Goal: Task Accomplishment & Management: Complete application form

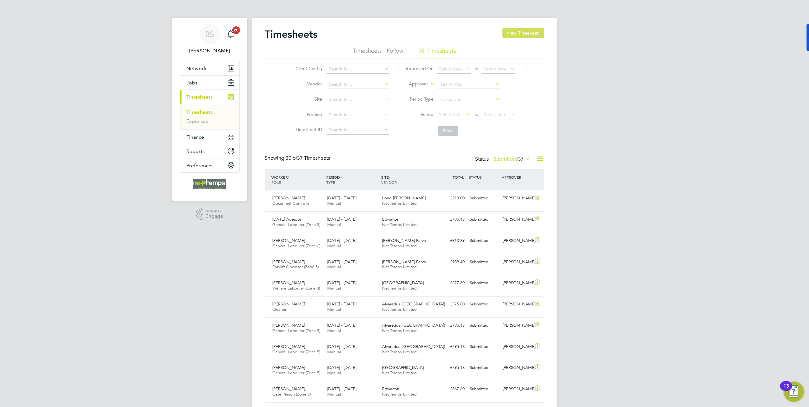
click at [515, 33] on button "New Timesheet" at bounding box center [523, 33] width 42 height 10
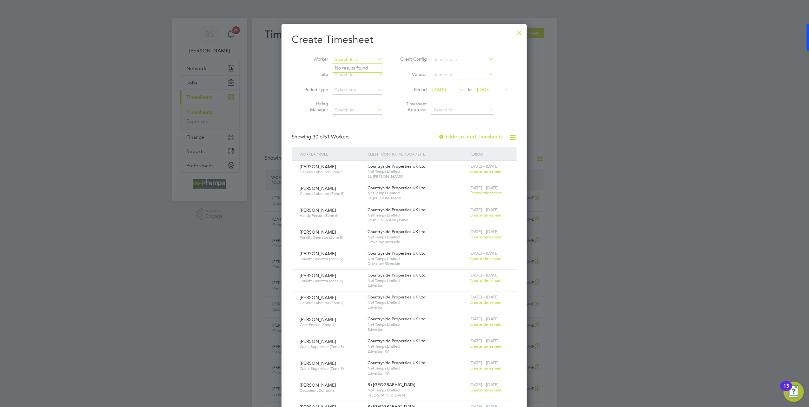
click at [341, 59] on input at bounding box center [357, 59] width 50 height 9
click at [293, 81] on li "Site" at bounding box center [341, 74] width 99 height 15
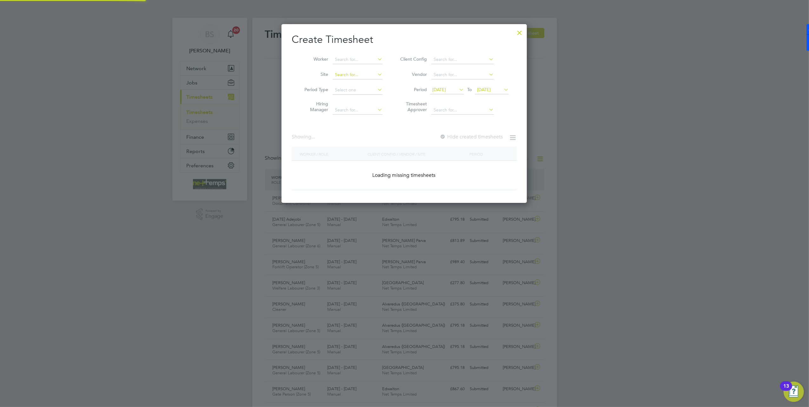
click at [348, 77] on input at bounding box center [357, 74] width 50 height 9
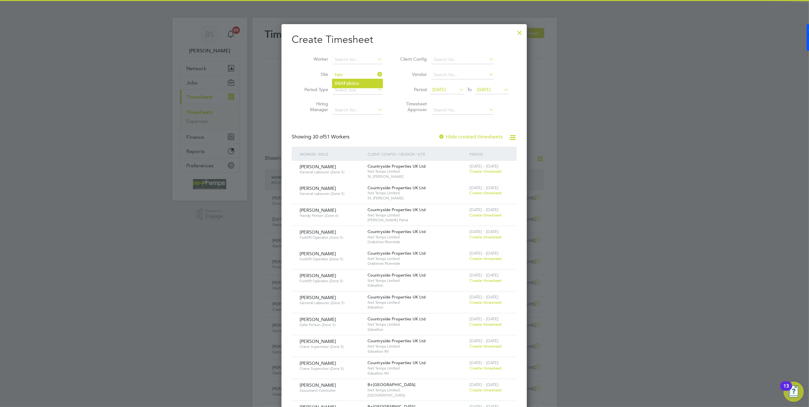
click at [365, 80] on li "B&K Fabr ica" at bounding box center [357, 83] width 50 height 9
type input "B&K Fabrica"
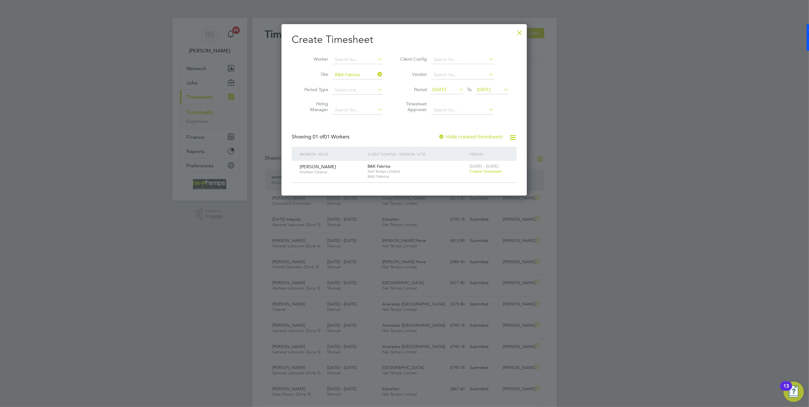
click at [494, 170] on span "Create timesheet" at bounding box center [485, 170] width 32 height 5
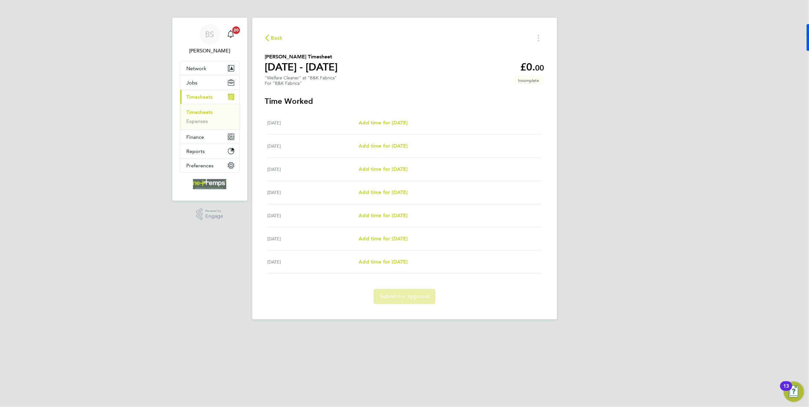
click at [273, 39] on span "Back" at bounding box center [277, 38] width 12 height 8
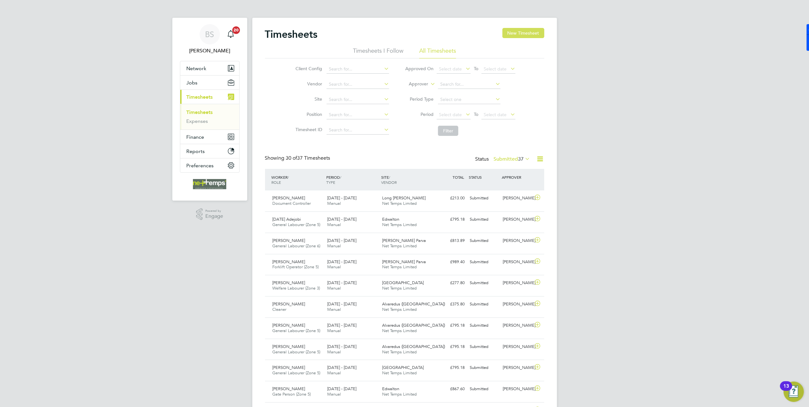
click at [519, 30] on button "New Timesheet" at bounding box center [523, 33] width 42 height 10
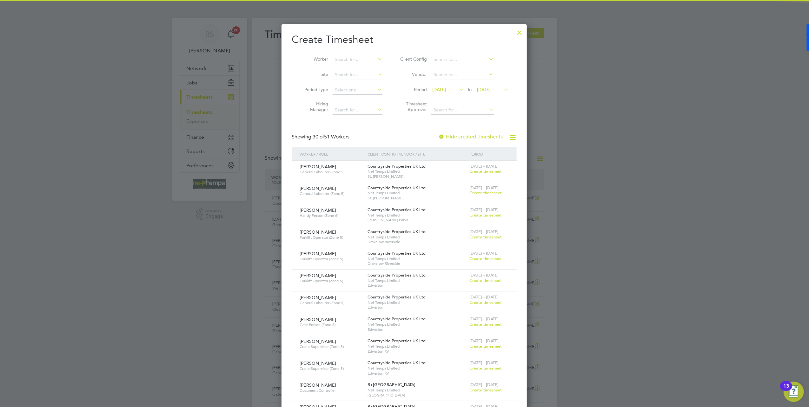
click at [451, 84] on li "Period [DATE] To [DATE]" at bounding box center [453, 89] width 126 height 15
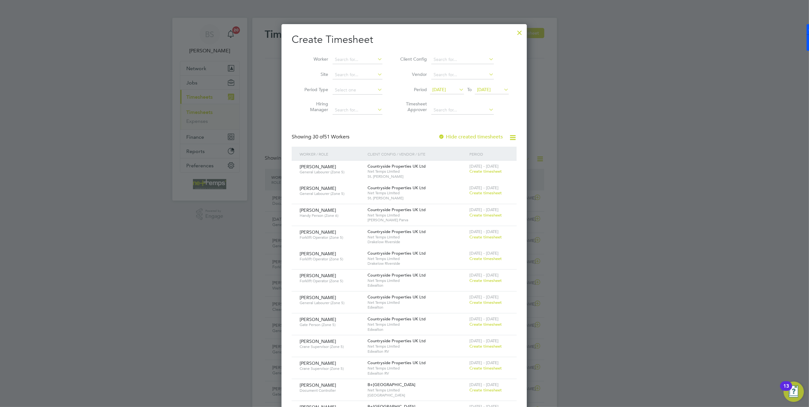
click at [451, 93] on span "[DATE]" at bounding box center [447, 90] width 34 height 9
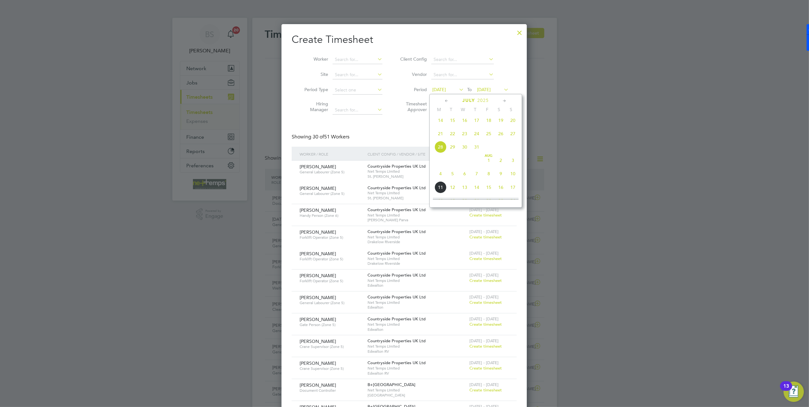
click at [437, 146] on span "28" at bounding box center [440, 147] width 12 height 12
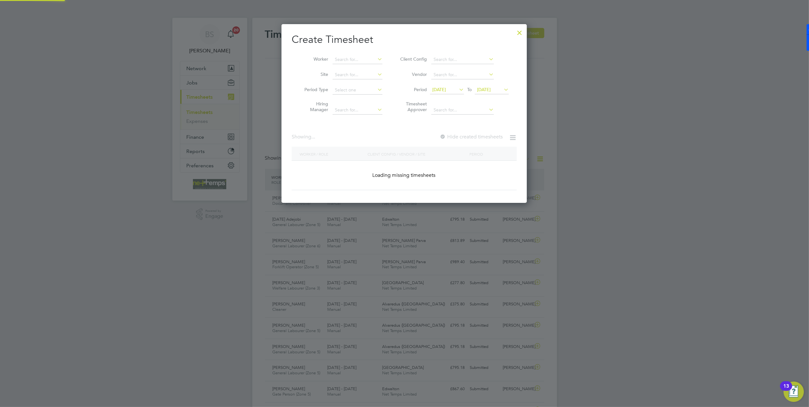
click at [488, 88] on span "[DATE]" at bounding box center [484, 90] width 14 height 6
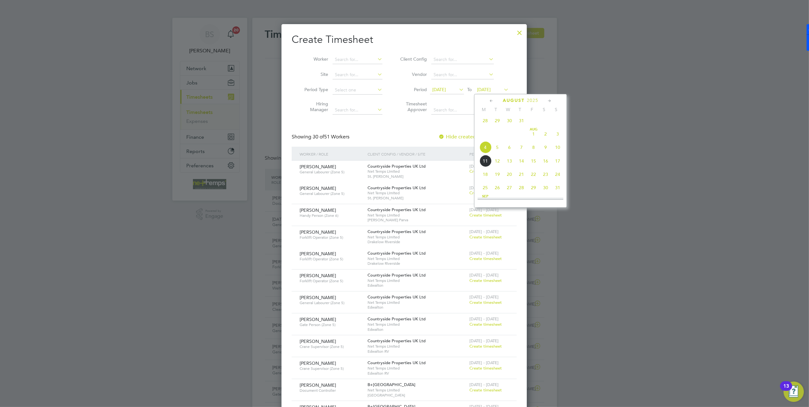
click at [555, 150] on span "10" at bounding box center [557, 147] width 12 height 12
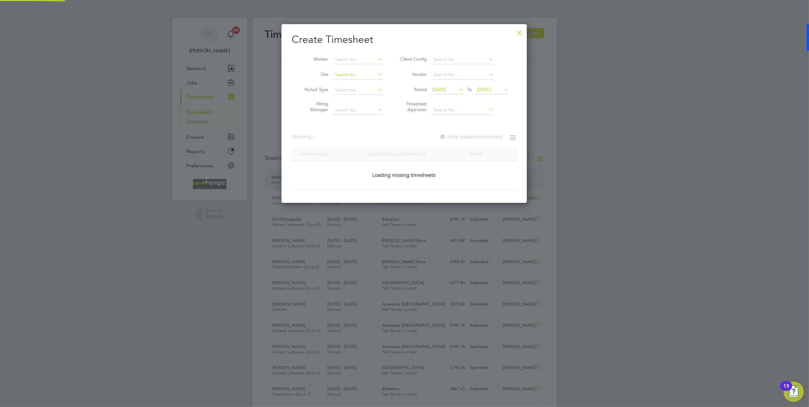
click at [344, 71] on input at bounding box center [357, 74] width 50 height 9
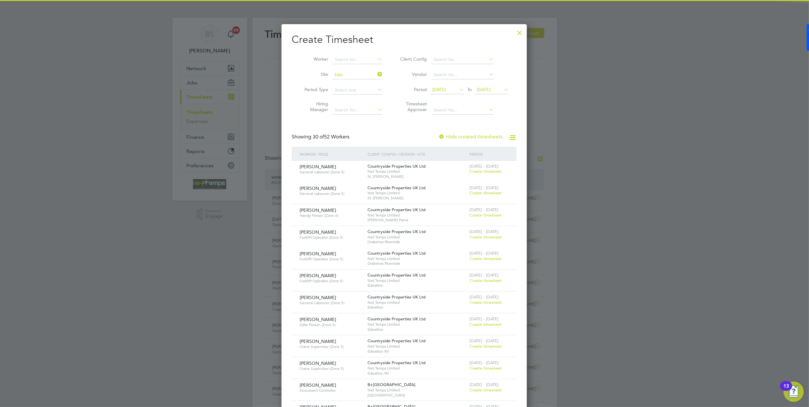
click at [347, 82] on b "Fabr" at bounding box center [349, 83] width 10 height 5
type input "B&K Fabrica"
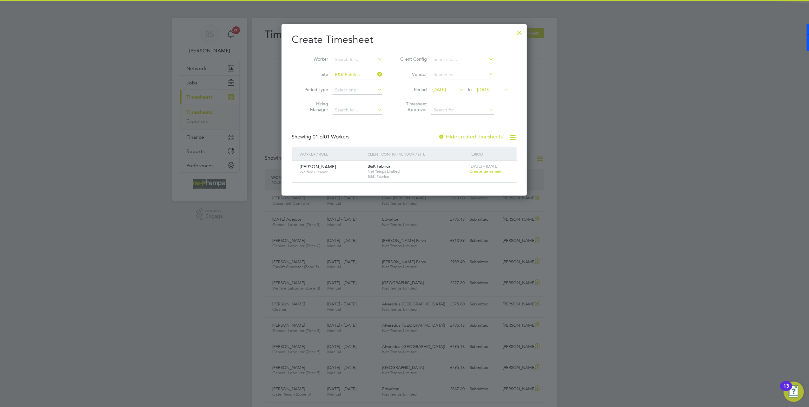
click at [442, 135] on div at bounding box center [441, 137] width 6 height 6
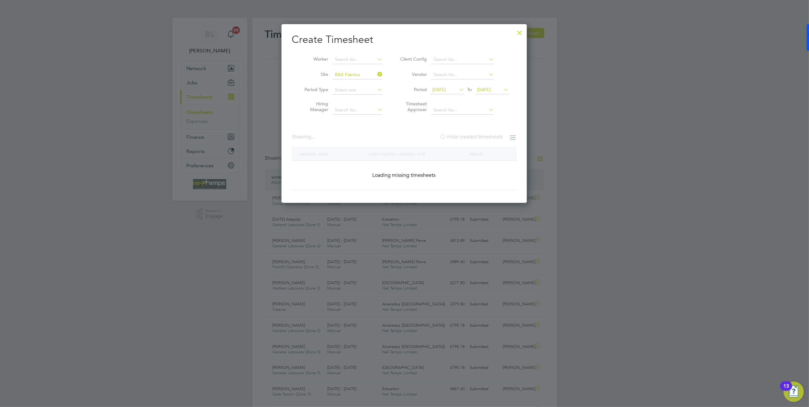
click at [399, 129] on div "Create Timesheet Worker Site B&K Fabrica Period Type Hiring Manager Client Conf…" at bounding box center [404, 111] width 225 height 157
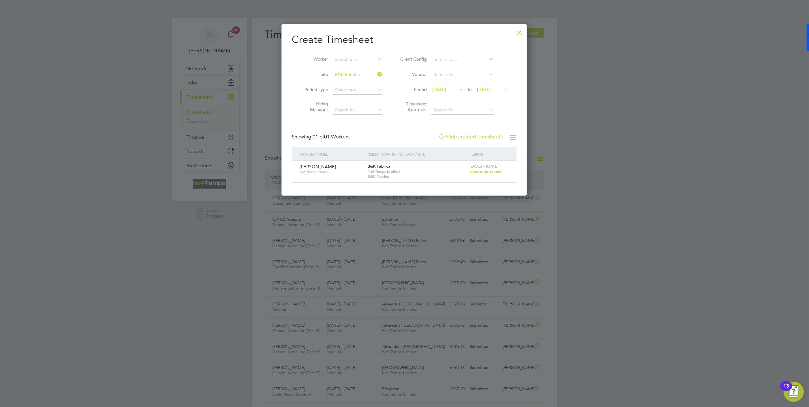
click at [472, 136] on label "Hide created timesheets" at bounding box center [470, 137] width 64 height 6
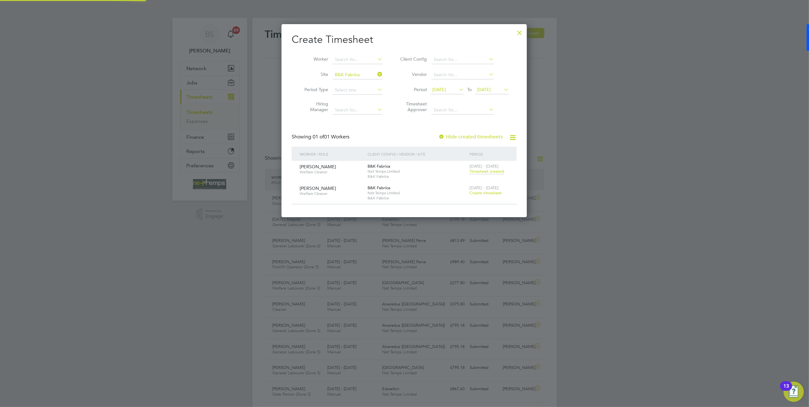
click at [472, 136] on label "Hide created timesheets" at bounding box center [470, 137] width 64 height 6
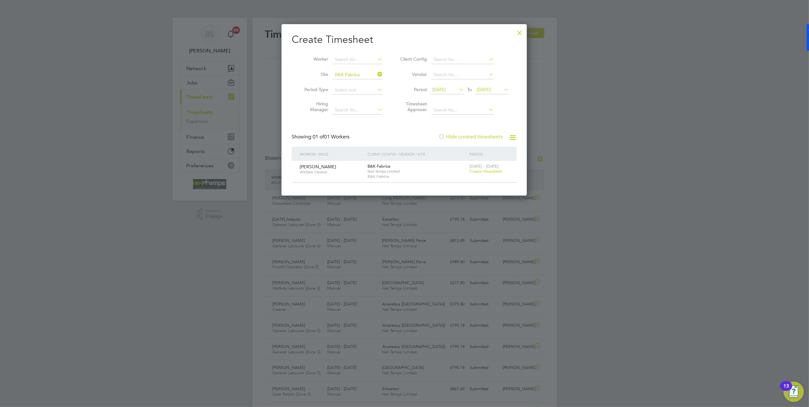
click at [472, 136] on label "Hide created timesheets" at bounding box center [470, 137] width 64 height 6
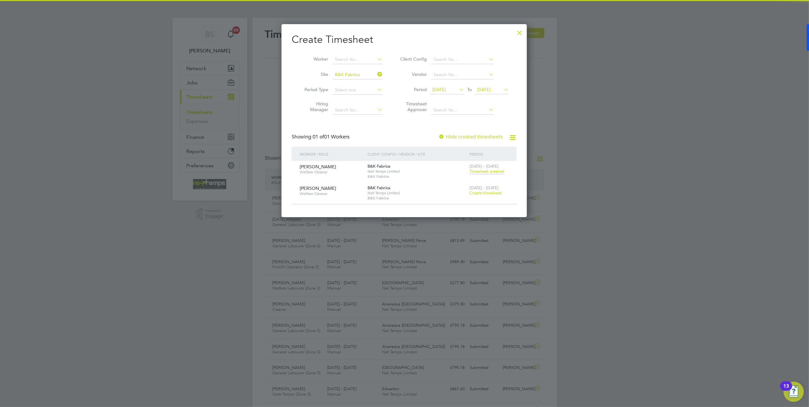
click at [485, 174] on div "[DATE] - [DATE] Timesheet created" at bounding box center [489, 169] width 43 height 17
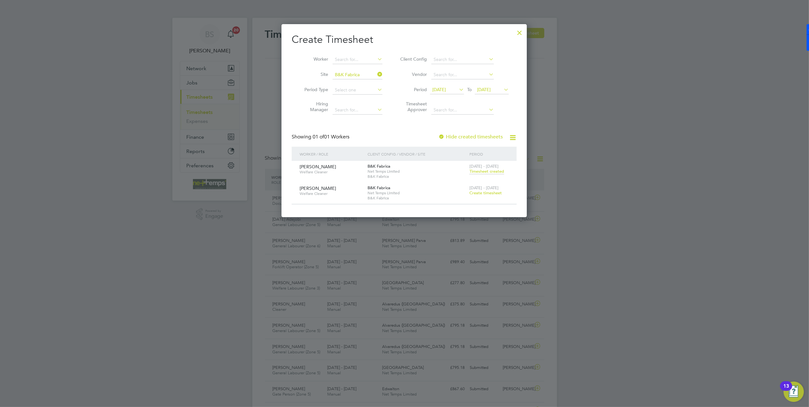
click at [485, 170] on span "Timesheet created" at bounding box center [486, 171] width 35 height 6
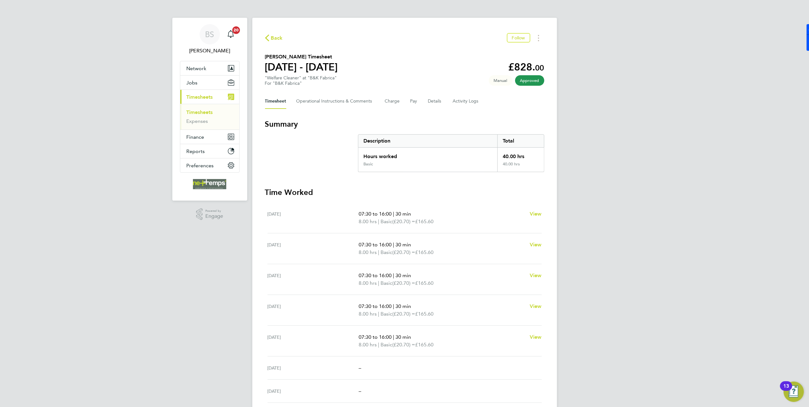
click at [273, 41] on span "Back" at bounding box center [277, 38] width 12 height 8
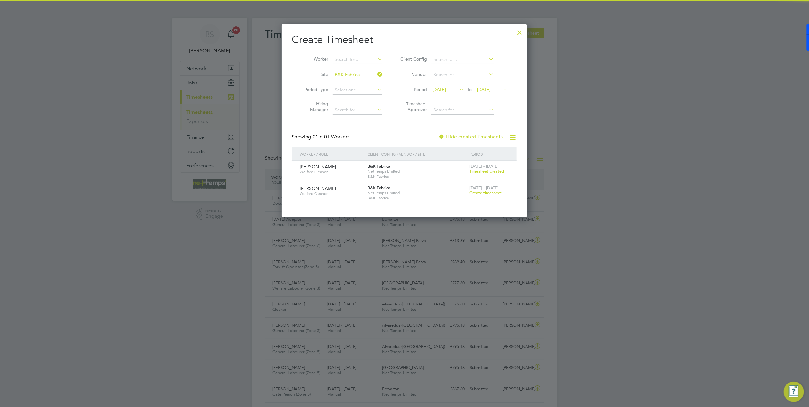
click at [495, 192] on span "Create timesheet" at bounding box center [485, 192] width 32 height 5
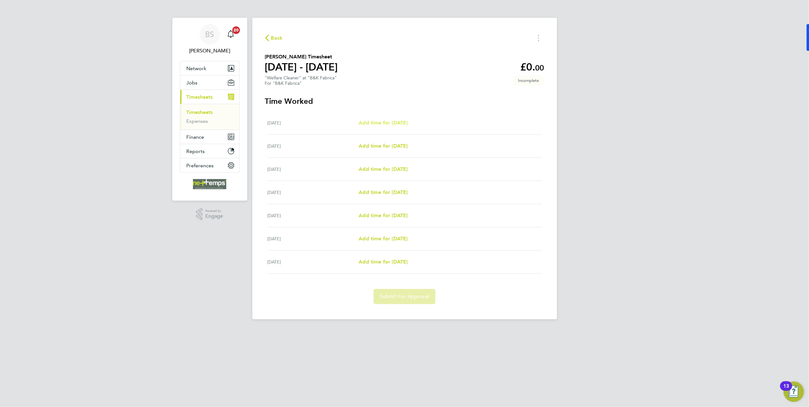
click at [385, 124] on span "Add time for [DATE]" at bounding box center [382, 123] width 49 height 6
select select "30"
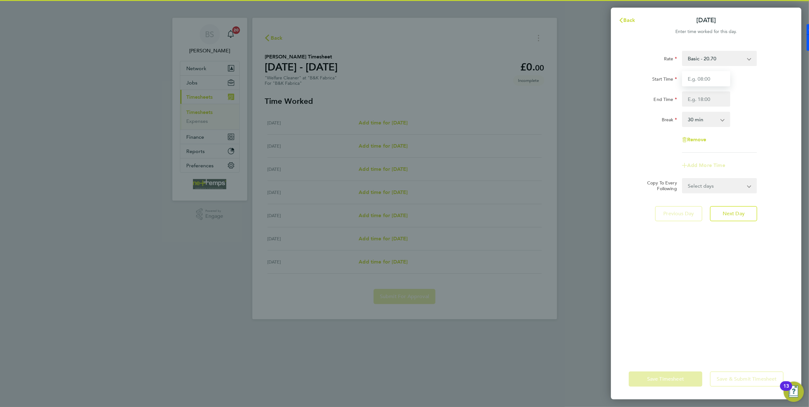
drag, startPoint x: 701, startPoint y: 78, endPoint x: 663, endPoint y: 79, distance: 38.1
click at [701, 78] on input "Start Time" at bounding box center [706, 78] width 48 height 15
type input "07:30"
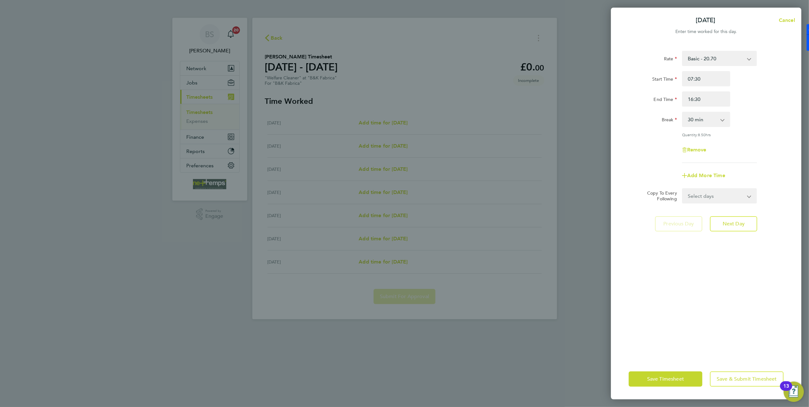
click at [770, 79] on div "Start Time 07:30" at bounding box center [706, 78] width 160 height 15
click at [712, 123] on select "0 min 15 min 30 min 45 min 60 min 75 min 90 min" at bounding box center [701, 119] width 39 height 14
click at [711, 103] on input "16:30" at bounding box center [706, 98] width 48 height 15
type input "16:00"
click at [787, 89] on div "Rate Basic - 20.70 Start Time 07:30 End Time 16:00 Break 0 min 15 min 30 min 45…" at bounding box center [706, 200] width 190 height 315
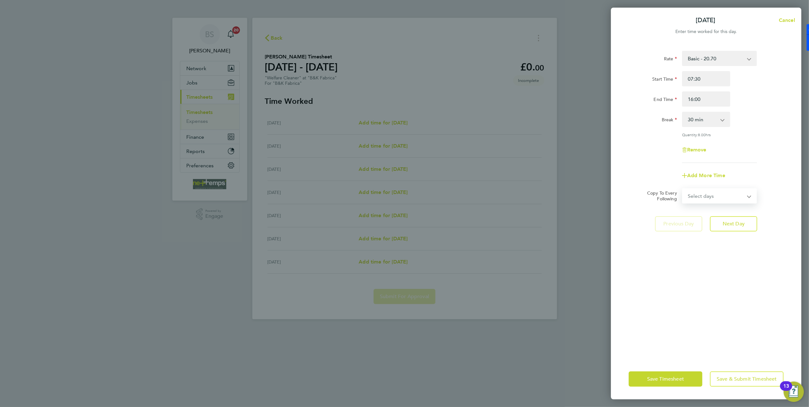
click at [714, 198] on select "Select days Day Weekday (Mon-Fri) Weekend (Sat-Sun) [DATE] [DATE] [DATE] [DATE]…" at bounding box center [715, 196] width 67 height 14
select select "WEEKDAY"
click at [682, 189] on select "Select days Day Weekday (Mon-Fri) Weekend (Sat-Sun) [DATE] [DATE] [DATE] [DATE]…" at bounding box center [715, 196] width 67 height 14
select select "[DATE]"
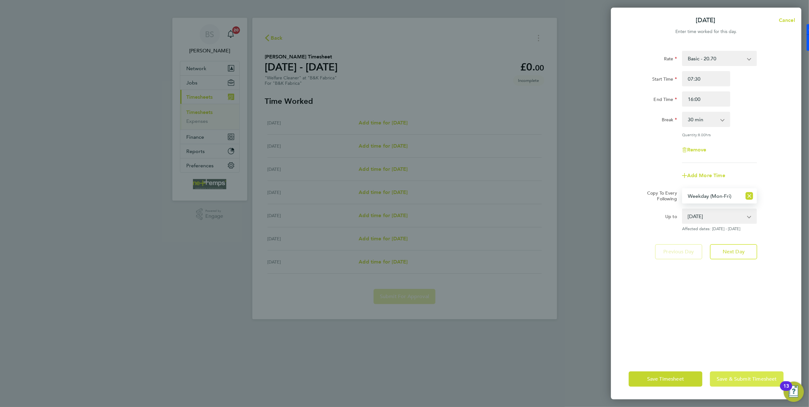
click at [741, 377] on span "Save & Submit Timesheet" at bounding box center [746, 379] width 60 height 6
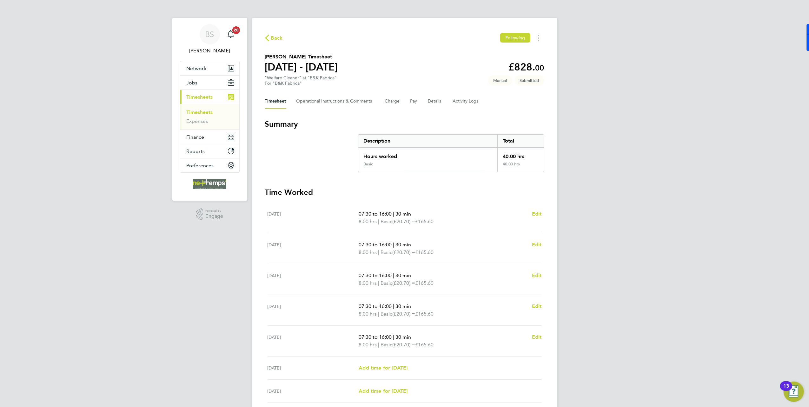
click at [269, 38] on span "Back" at bounding box center [274, 38] width 18 height 6
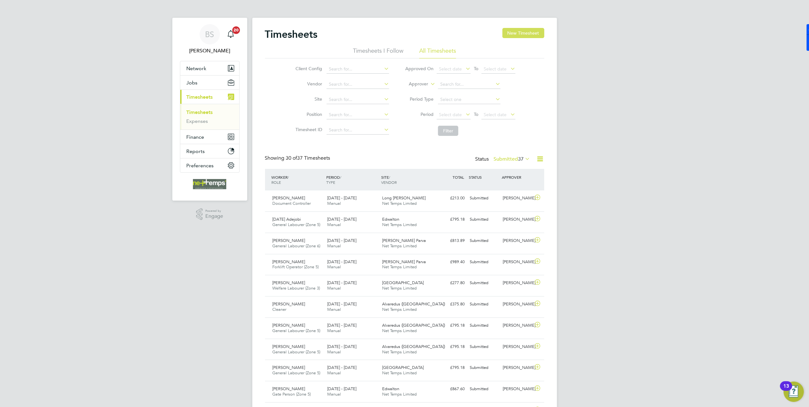
click at [521, 33] on button "New Timesheet" at bounding box center [523, 33] width 42 height 10
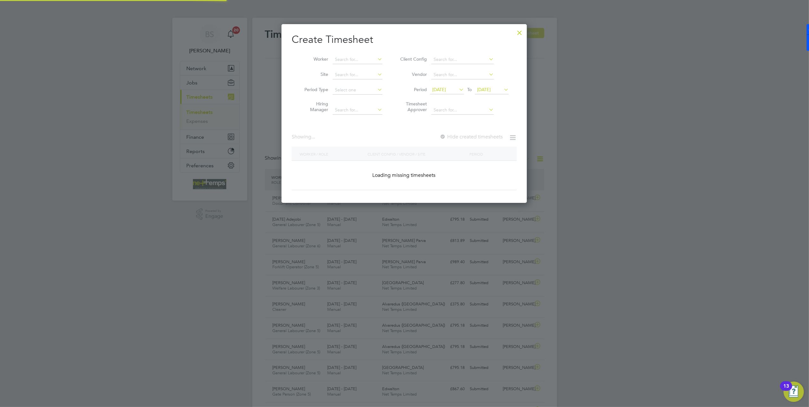
scroll to position [1045, 246]
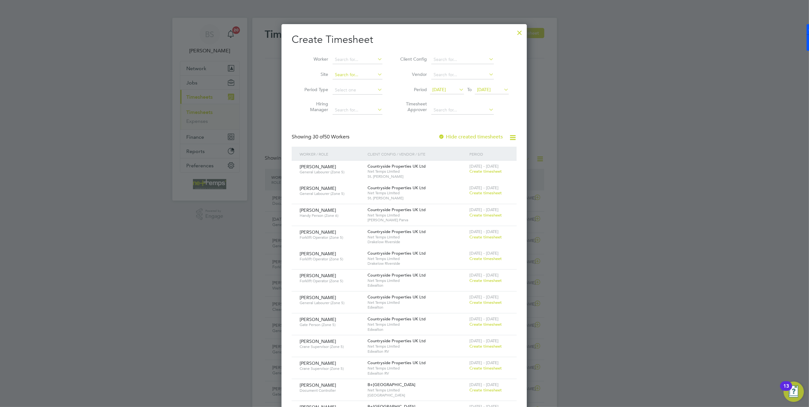
click at [347, 72] on input at bounding box center [357, 74] width 50 height 9
click at [354, 80] on li "B&K [PERSON_NAME] reate Academy" at bounding box center [373, 83] width 82 height 9
type input "B&K Laureate Academy"
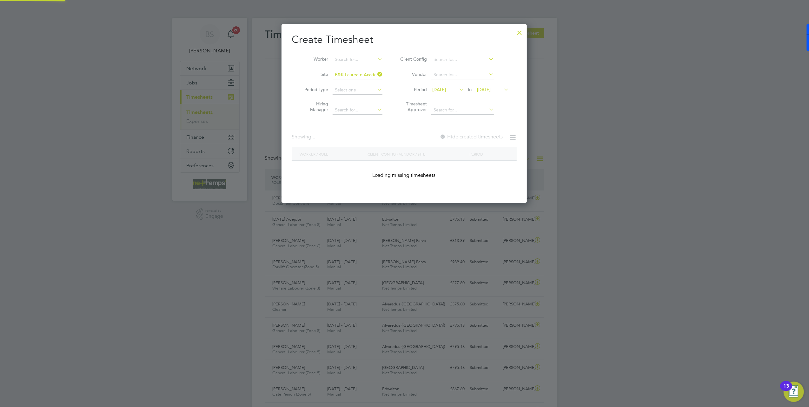
scroll to position [179, 246]
click at [452, 137] on label "Hide created timesheets" at bounding box center [470, 137] width 64 height 6
click at [457, 89] on icon at bounding box center [457, 89] width 0 height 9
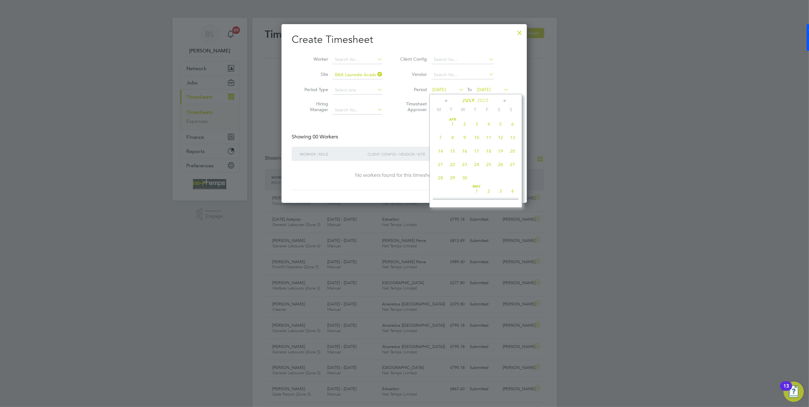
scroll to position [245, 0]
click at [438, 176] on span "4" at bounding box center [440, 173] width 12 height 12
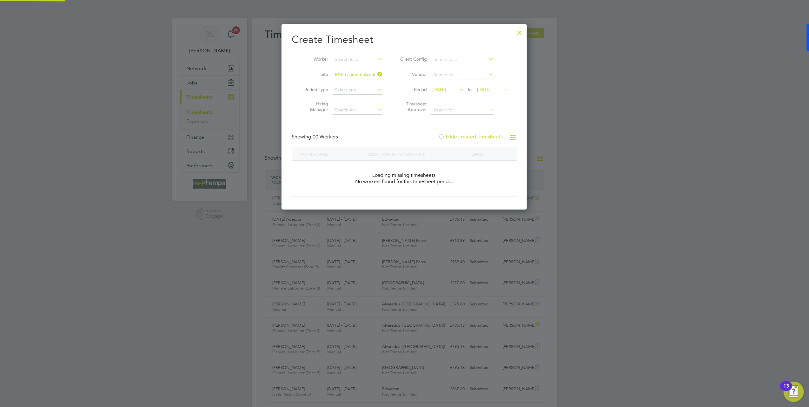
scroll to position [3, 3]
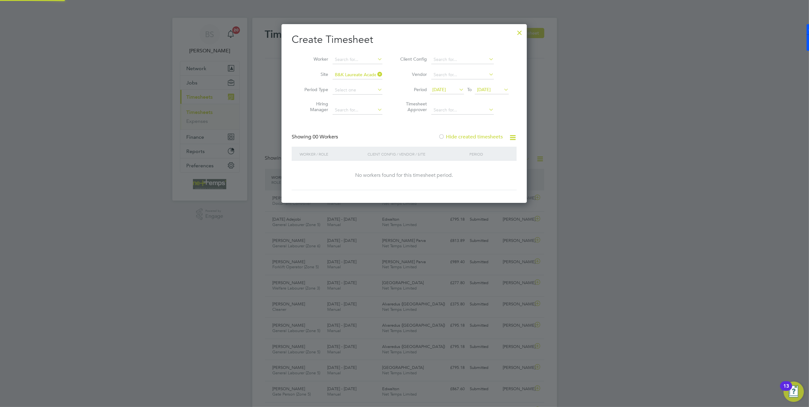
click at [490, 89] on span "[DATE]" at bounding box center [484, 90] width 14 height 6
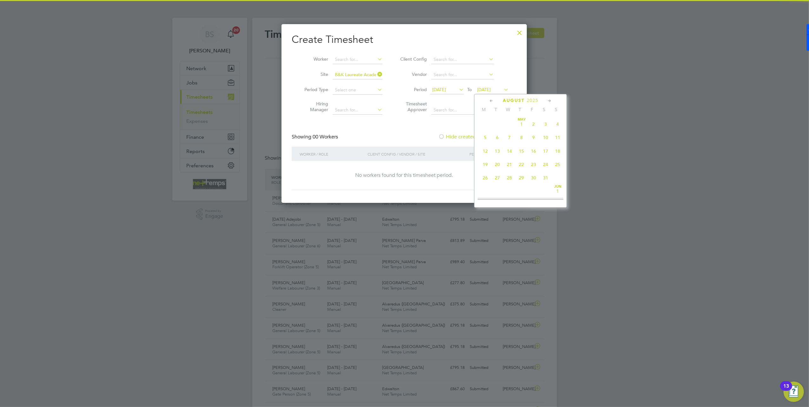
scroll to position [204, 0]
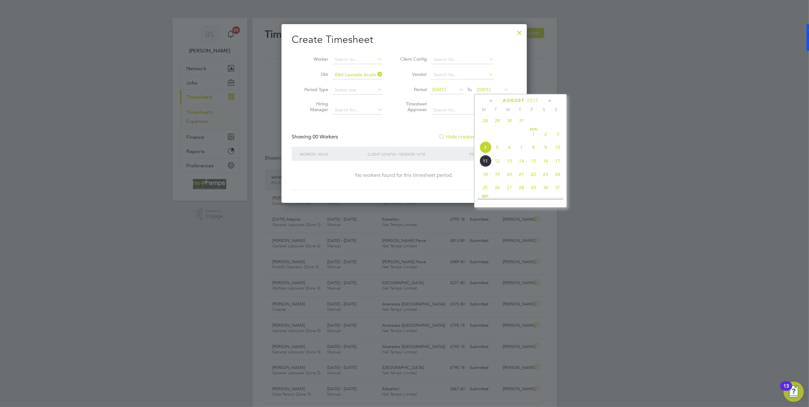
click at [556, 150] on span "10" at bounding box center [557, 147] width 12 height 12
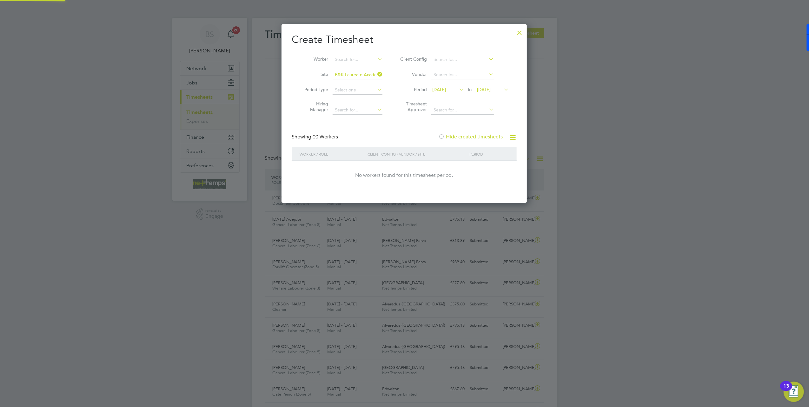
scroll to position [179, 246]
click at [518, 32] on div at bounding box center [519, 30] width 11 height 11
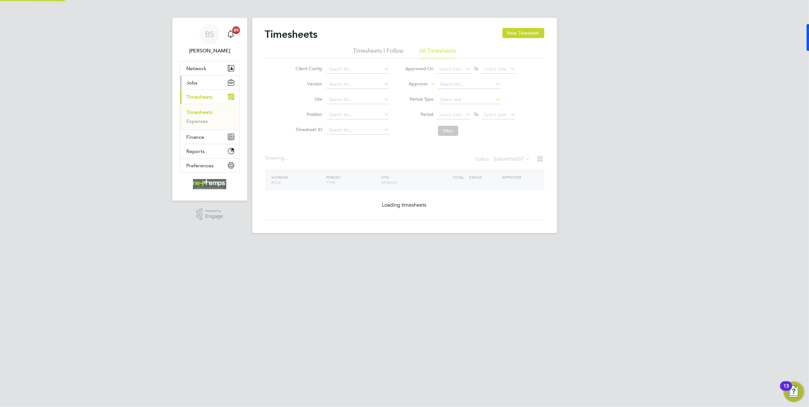
click at [196, 82] on span "Jobs" at bounding box center [192, 83] width 11 height 6
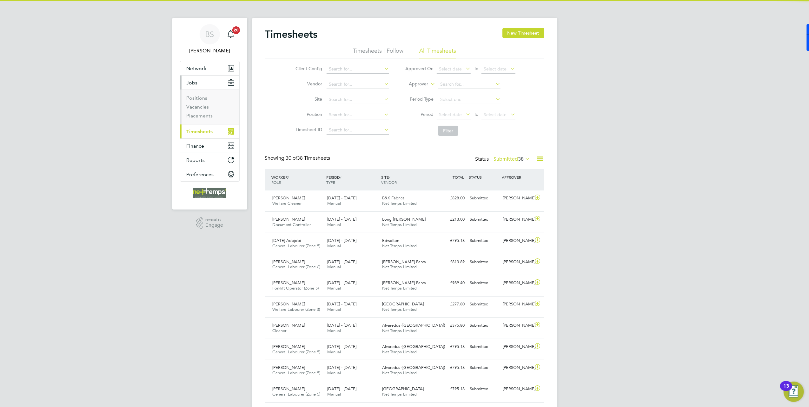
scroll to position [16, 55]
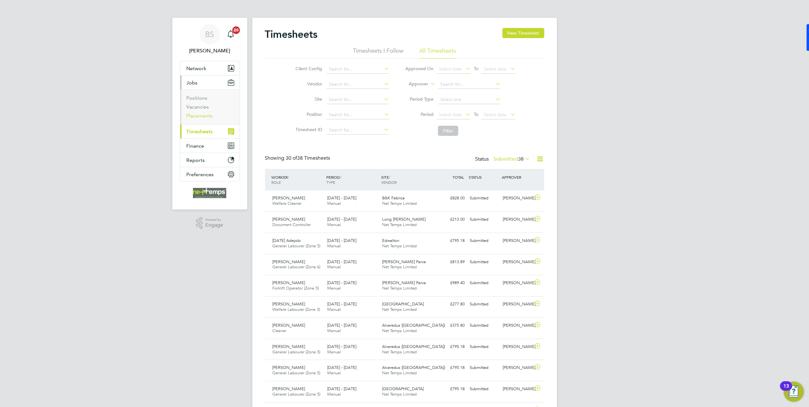
click at [197, 114] on link "Placements" at bounding box center [200, 116] width 26 height 6
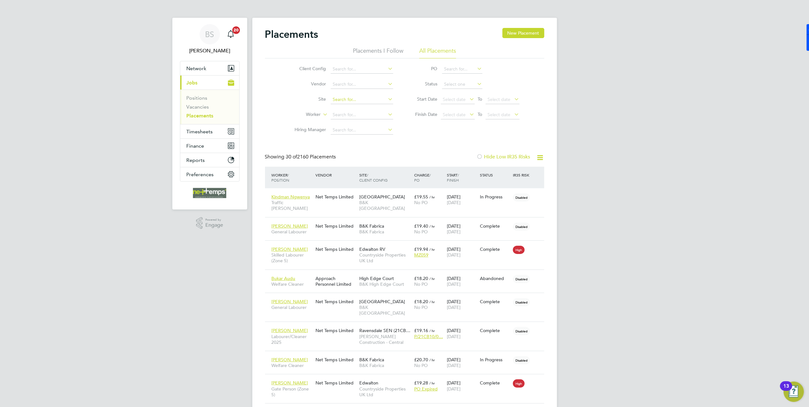
click at [357, 101] on input at bounding box center [362, 99] width 62 height 9
click at [358, 106] on li "B&K [PERSON_NAME] reate Academy" at bounding box center [371, 108] width 82 height 9
type input "B&K Laureate Academy"
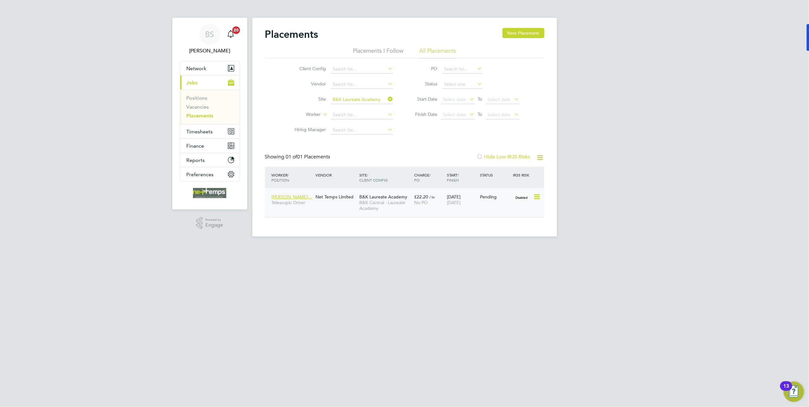
click at [535, 195] on icon at bounding box center [536, 197] width 6 height 8
click at [500, 236] on li "Start" at bounding box center [516, 236] width 45 height 9
type input "[PERSON_NAME]"
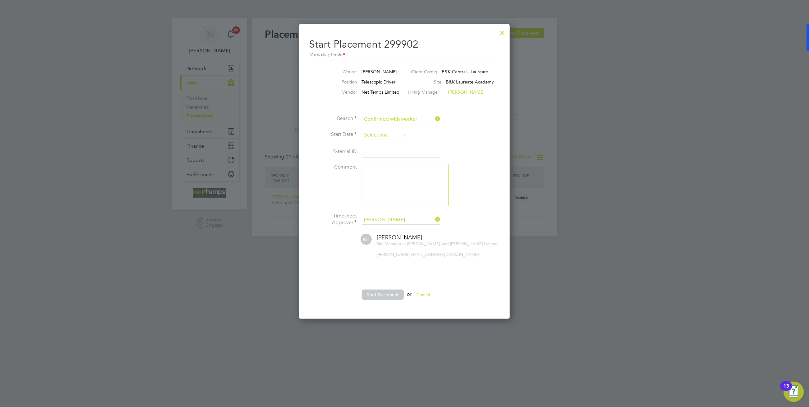
click at [383, 136] on input at bounding box center [384, 135] width 45 height 10
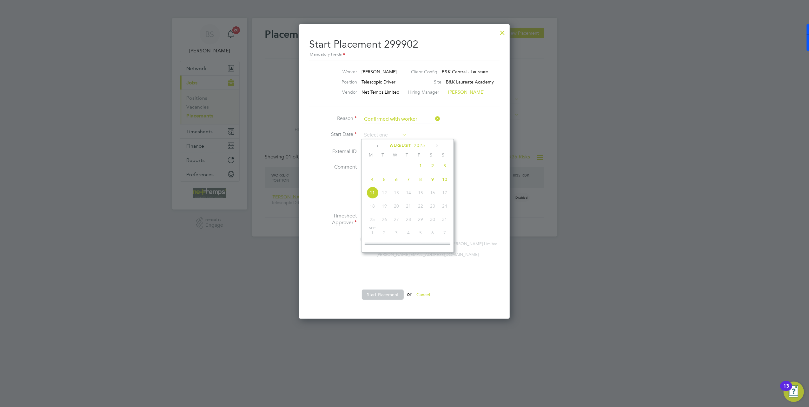
click at [383, 185] on span "5" at bounding box center [384, 179] width 12 height 12
type input "[DATE]"
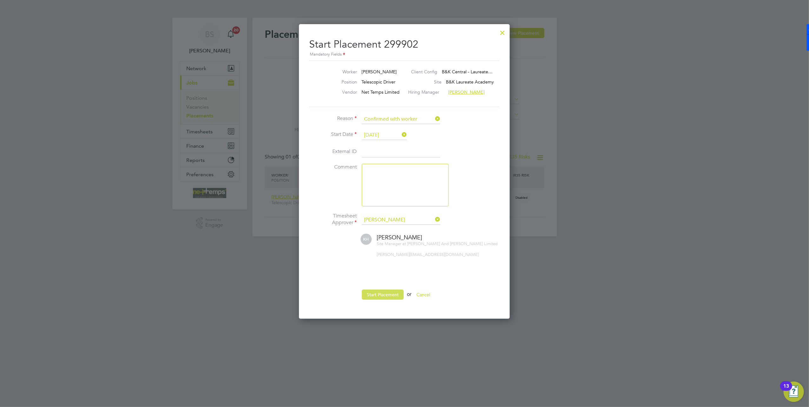
click at [393, 292] on button "Start Placement" at bounding box center [383, 294] width 42 height 10
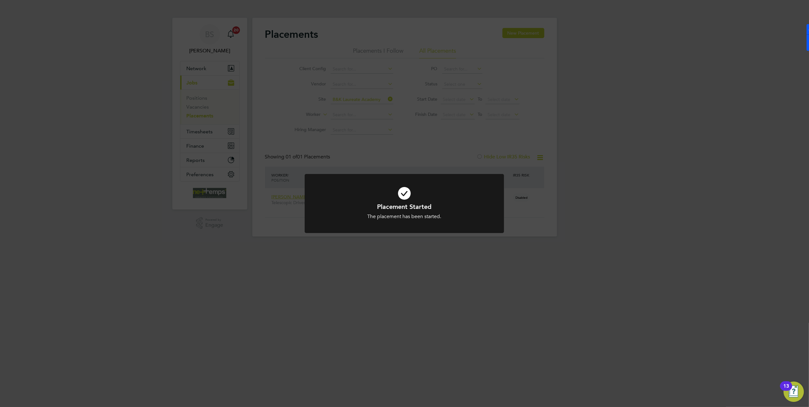
drag, startPoint x: 715, startPoint y: 256, endPoint x: 639, endPoint y: 229, distance: 80.7
click at [711, 251] on div "Placement Started The placement has been started. Cancel Okay" at bounding box center [404, 203] width 809 height 407
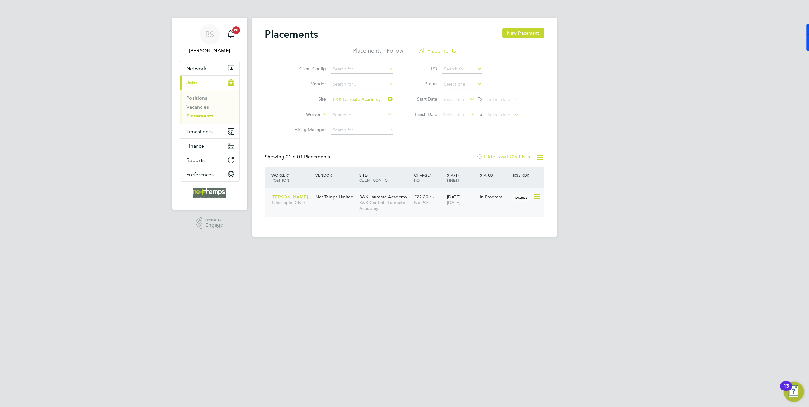
click at [389, 215] on div "[PERSON_NAME]… Telescopic Driver Net Temps Limited B&K Laureate Academy B&K Cen…" at bounding box center [404, 202] width 279 height 29
click at [386, 201] on span "B&K Central - Laureate Academy" at bounding box center [385, 205] width 52 height 11
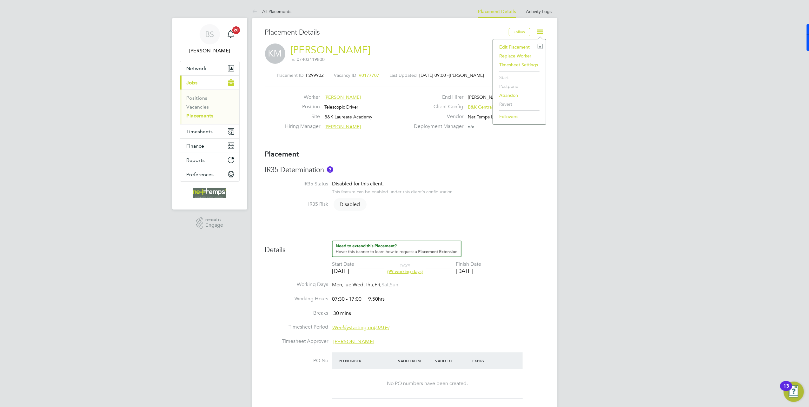
click at [526, 45] on li "Edit Placement e" at bounding box center [519, 47] width 47 height 9
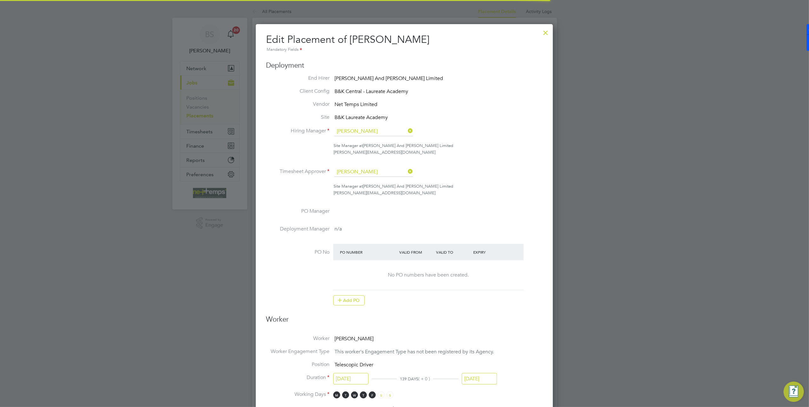
scroll to position [3, 3]
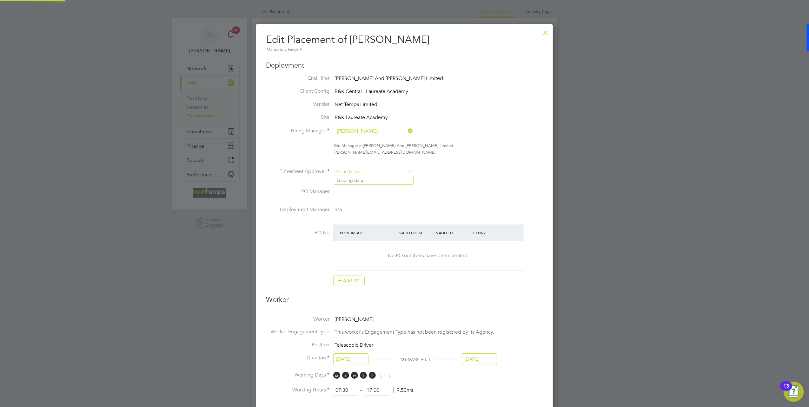
click at [375, 169] on input at bounding box center [373, 172] width 78 height 10
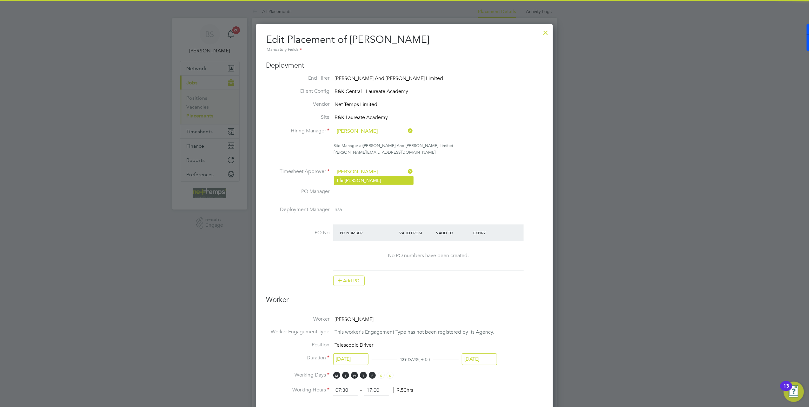
click at [369, 178] on li "P h il Hawley" at bounding box center [373, 180] width 79 height 9
type input "Phil Hawley"
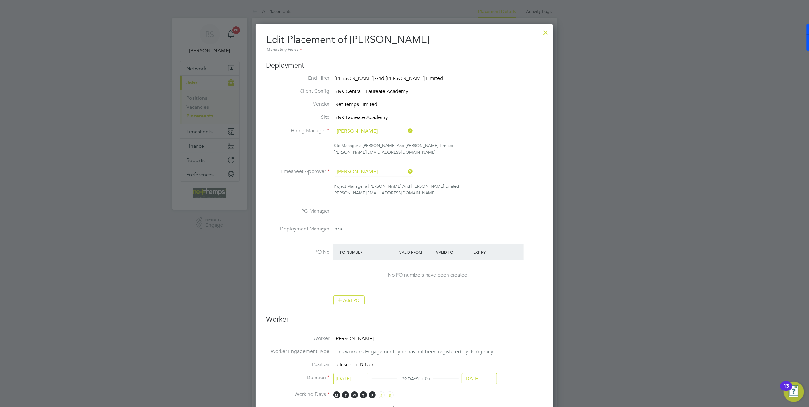
click at [485, 177] on li "Timesheet Approver Phil Hawley" at bounding box center [404, 175] width 277 height 16
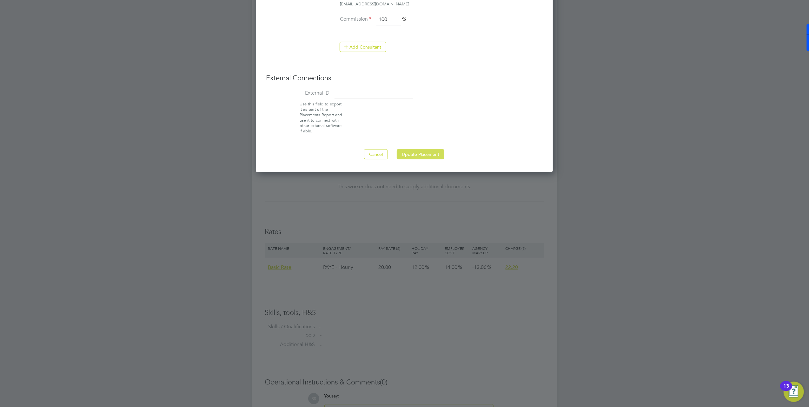
click at [438, 154] on button "Update Placement" at bounding box center [421, 154] width 48 height 10
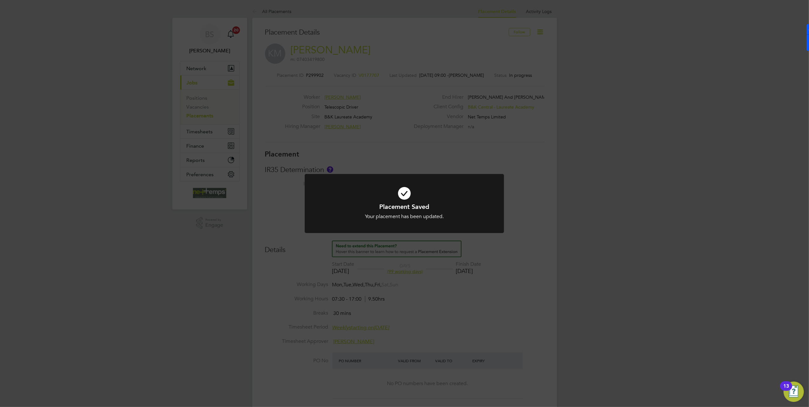
click at [189, 127] on div "Placement Saved Your placement has been updated. Cancel Okay" at bounding box center [404, 203] width 809 height 407
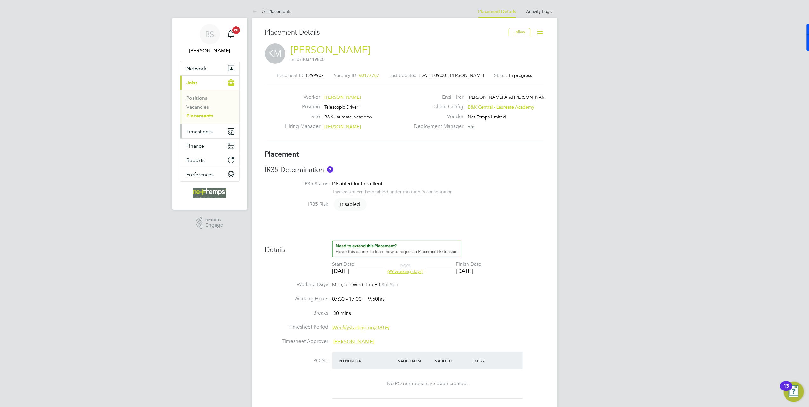
click at [189, 127] on button "Timesheets" at bounding box center [209, 131] width 59 height 14
click at [202, 107] on ul "Timesheets Expenses" at bounding box center [209, 117] width 59 height 26
click at [202, 113] on link "Timesheets" at bounding box center [200, 112] width 26 height 6
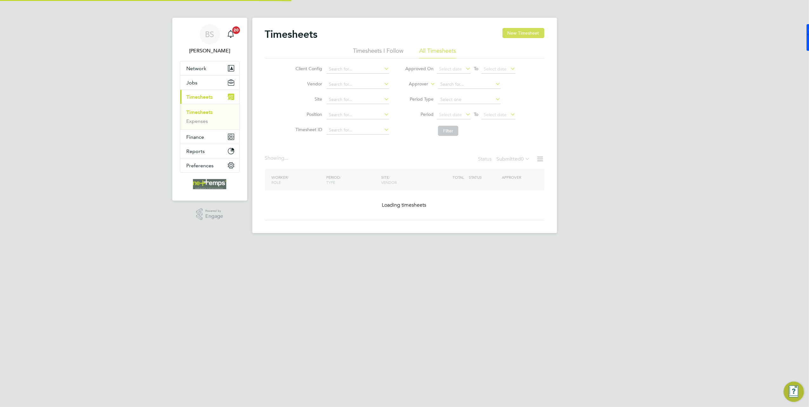
click at [535, 29] on button "New Timesheet" at bounding box center [523, 33] width 42 height 10
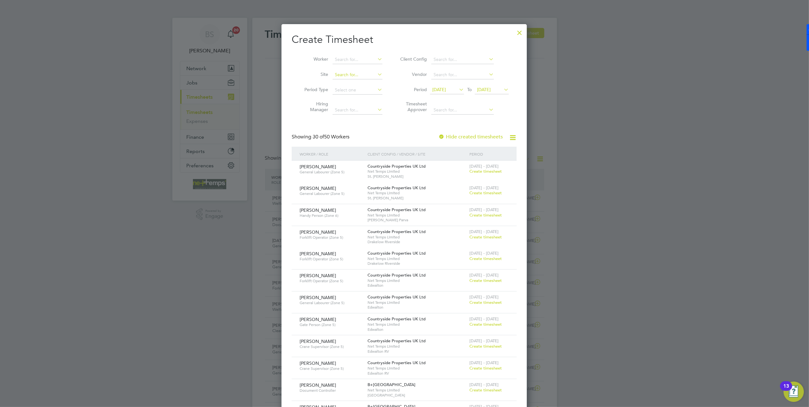
click at [348, 72] on input at bounding box center [357, 74] width 50 height 9
click at [338, 84] on li "B&K [PERSON_NAME] reate Academy" at bounding box center [373, 83] width 82 height 9
type input "B&K Laureate Academy"
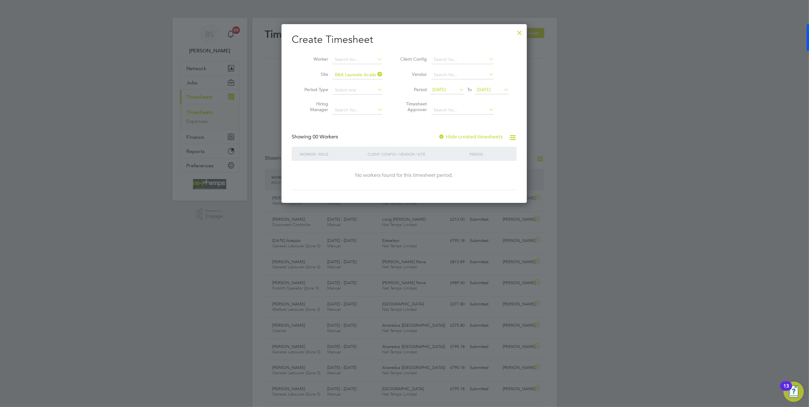
click at [458, 137] on label "Hide created timesheets" at bounding box center [470, 137] width 64 height 6
click at [391, 126] on div "Create Timesheet Worker Site B&K Laureate Academy Period Type Hiring Manager Cl…" at bounding box center [404, 111] width 225 height 157
click at [446, 88] on span "[DATE]" at bounding box center [439, 90] width 14 height 6
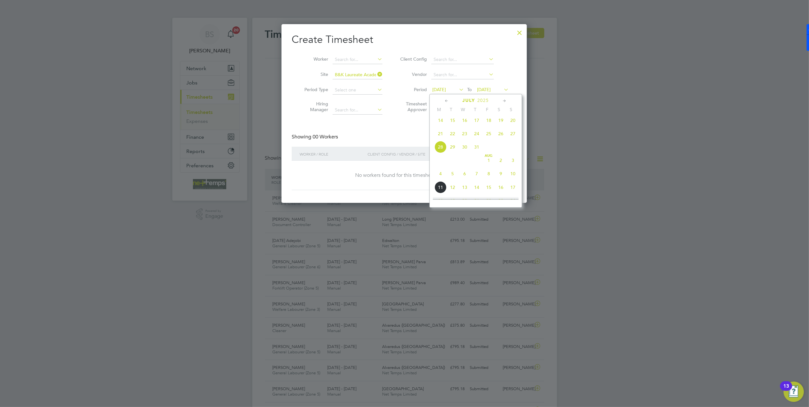
click at [509, 179] on span "10" at bounding box center [513, 173] width 12 height 12
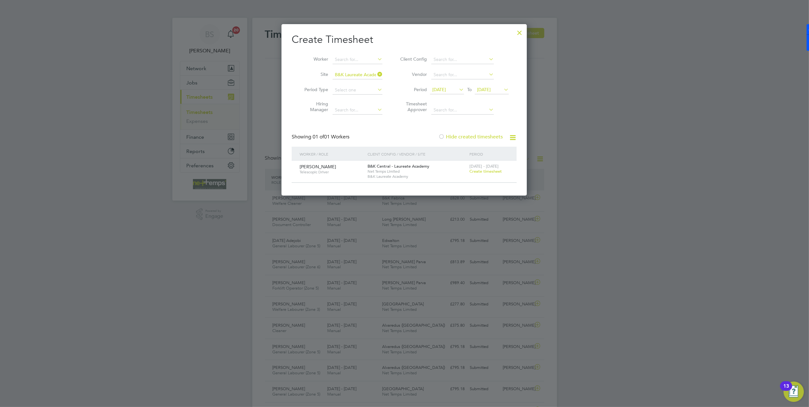
click at [490, 171] on span "Create timesheet" at bounding box center [485, 170] width 32 height 5
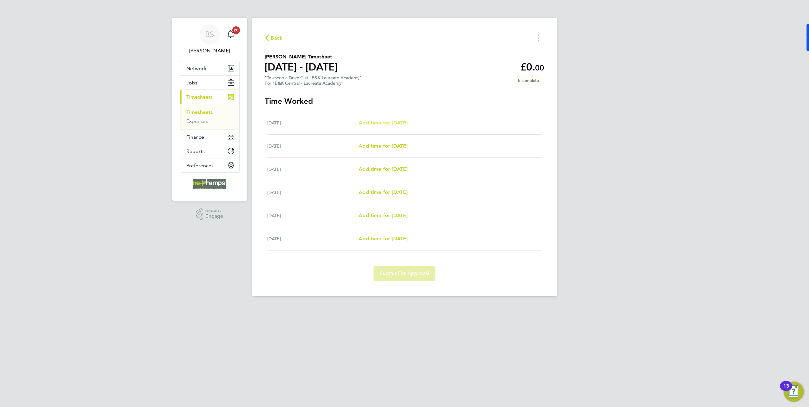
click at [384, 123] on span "Add time for [DATE]" at bounding box center [382, 123] width 49 height 6
select select "30"
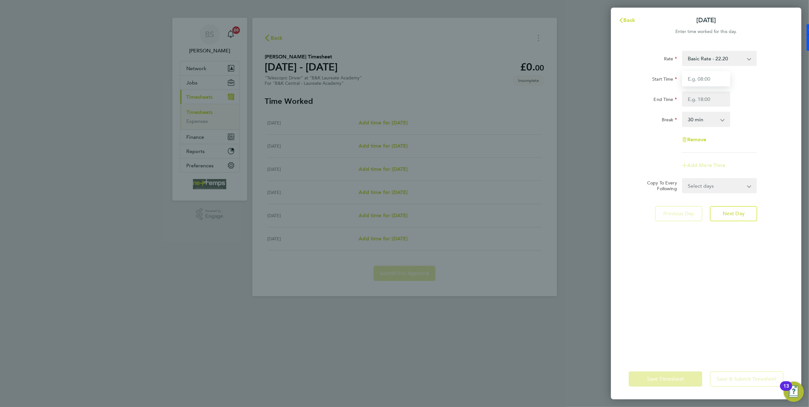
click at [710, 71] on input "Start Time" at bounding box center [706, 78] width 48 height 15
type input "07:30"
type input "17:00"
click at [770, 89] on div "Start Time 07:30 End Time 17:00" at bounding box center [706, 89] width 160 height 36
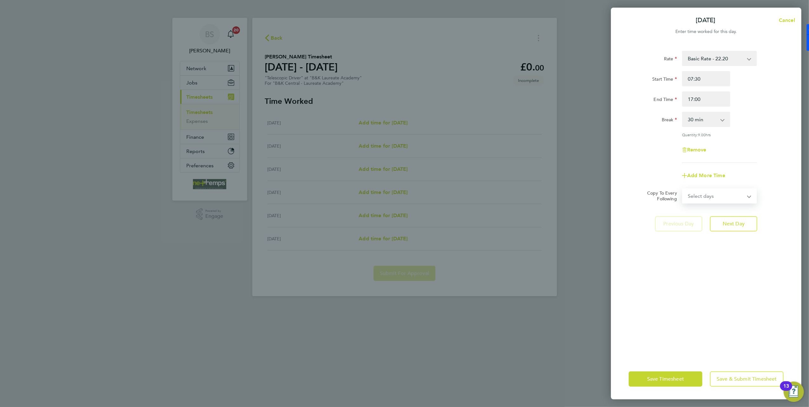
drag, startPoint x: 720, startPoint y: 199, endPoint x: 720, endPoint y: 203, distance: 4.1
click at [720, 199] on select "Select days Day Weekday (Mon-Fri) Weekend (Sat-Sun) Wednesday Thursday Friday S…" at bounding box center [715, 196] width 67 height 14
select select "WEEKDAY"
click at [682, 189] on select "Select days Day Weekday (Mon-Fri) Weekend (Sat-Sun) Wednesday Thursday Friday S…" at bounding box center [715, 196] width 67 height 14
select select "[DATE]"
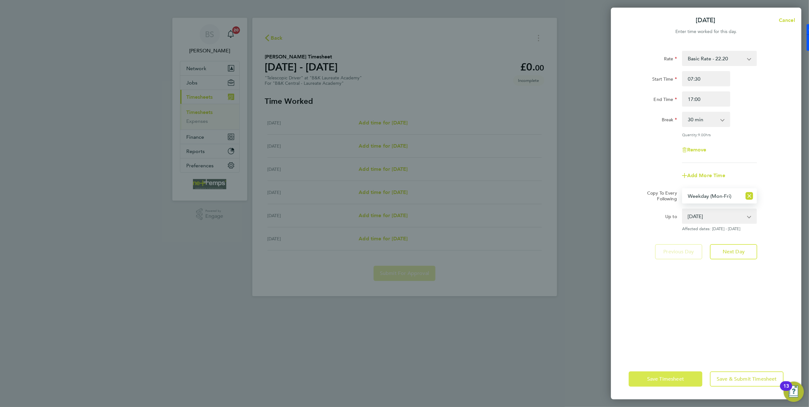
click at [687, 376] on button "Save Timesheet" at bounding box center [665, 378] width 74 height 15
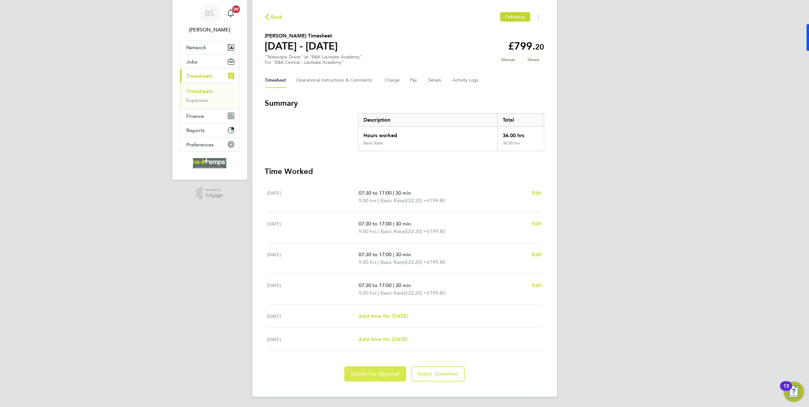
click at [363, 377] on button "Submit For Approval" at bounding box center [375, 373] width 62 height 15
click at [274, 13] on span "Back" at bounding box center [277, 17] width 12 height 8
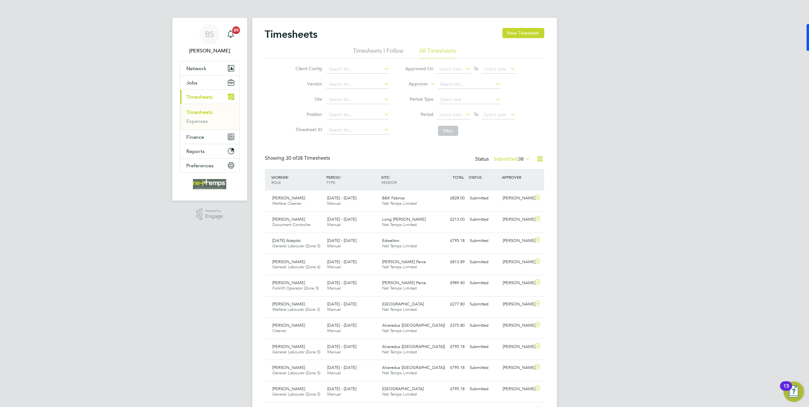
click at [311, 36] on h2 "Timesheets" at bounding box center [291, 34] width 53 height 13
click at [507, 32] on button "New Timesheet" at bounding box center [523, 33] width 42 height 10
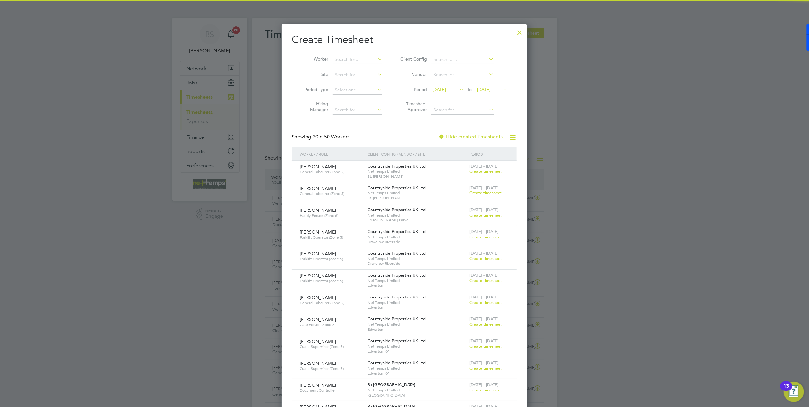
scroll to position [1045, 246]
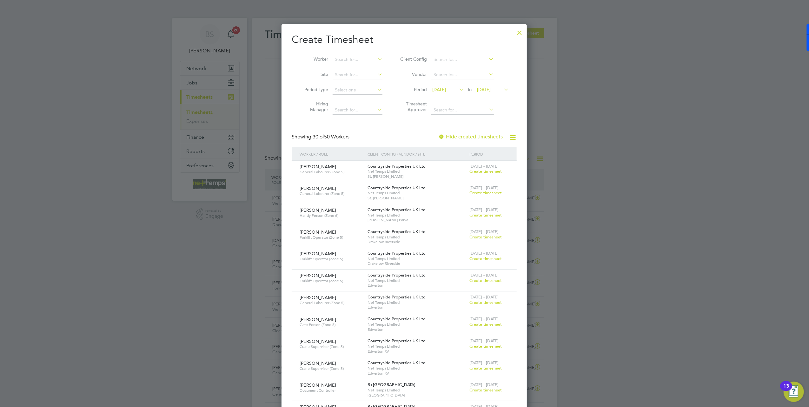
click at [451, 83] on li "Period [DATE] To [DATE]" at bounding box center [453, 89] width 126 height 15
click at [446, 92] on span "[DATE]" at bounding box center [439, 90] width 14 height 6
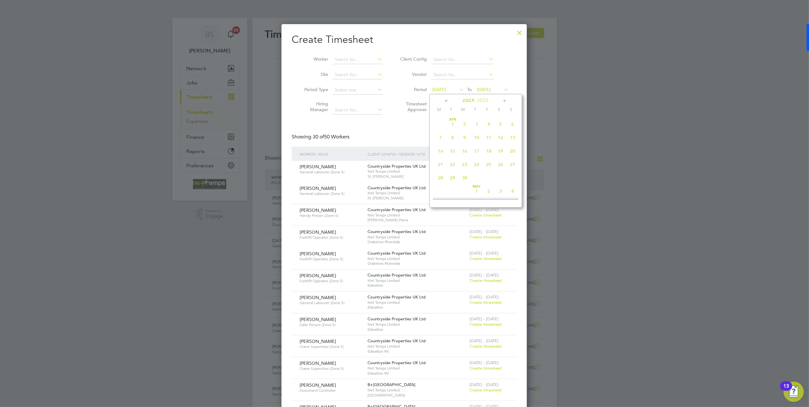
scroll to position [245, 0]
click at [496, 84] on li "Period [DATE] To [DATE]" at bounding box center [453, 89] width 126 height 15
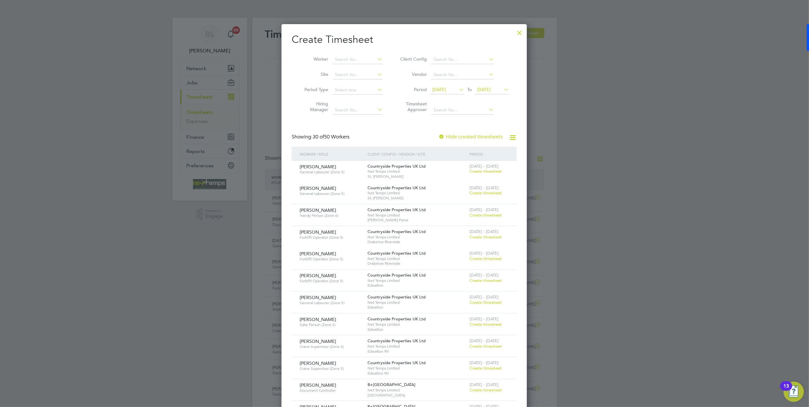
click at [490, 91] on span "[DATE]" at bounding box center [484, 90] width 14 height 6
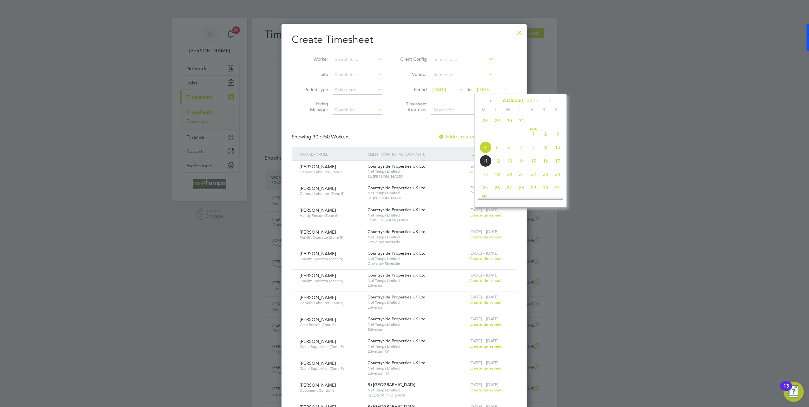
click at [557, 153] on span "10" at bounding box center [557, 147] width 12 height 12
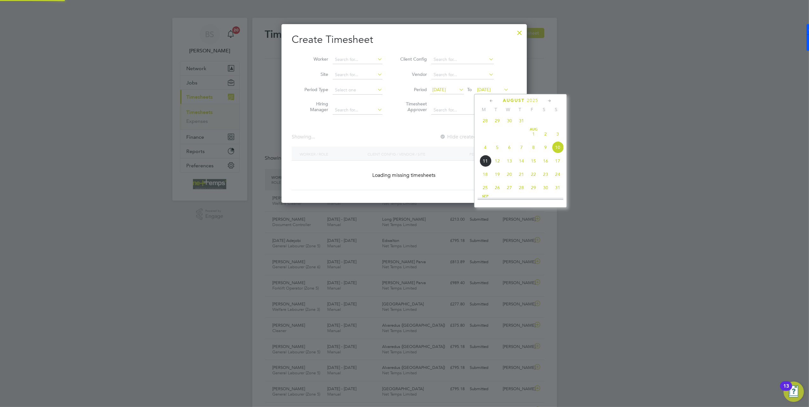
scroll to position [179, 246]
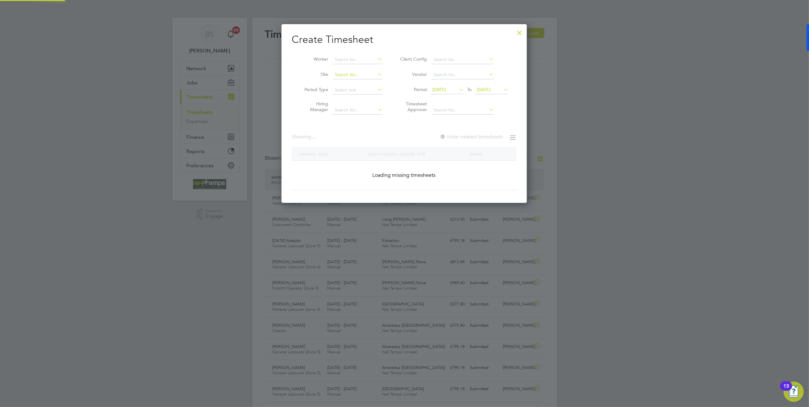
click at [348, 71] on input at bounding box center [357, 74] width 50 height 9
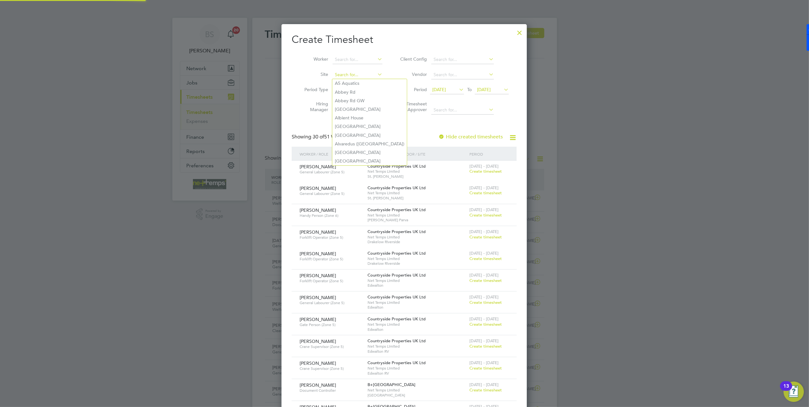
scroll to position [3, 3]
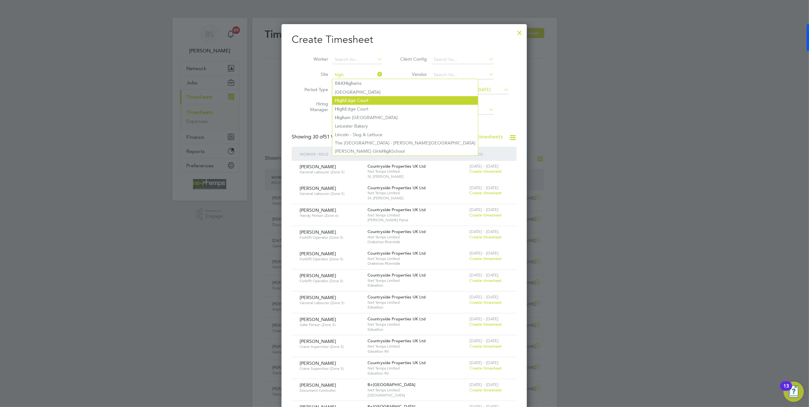
click at [357, 99] on li "High Edge Court" at bounding box center [405, 100] width 146 height 9
type input "High Edge Court"
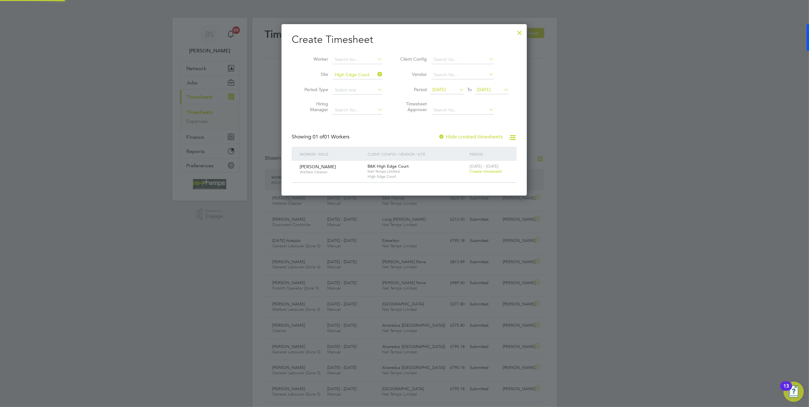
scroll to position [171, 246]
click at [468, 140] on div "Showing 01 of 01 Workers Hide created timesheets" at bounding box center [404, 140] width 225 height 13
click at [466, 135] on label "Hide created timesheets" at bounding box center [470, 137] width 64 height 6
click at [459, 136] on label "Hide created timesheets" at bounding box center [470, 137] width 64 height 6
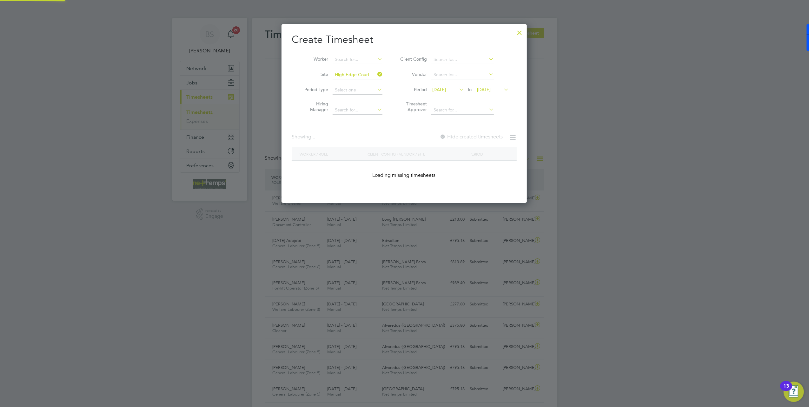
scroll to position [193, 246]
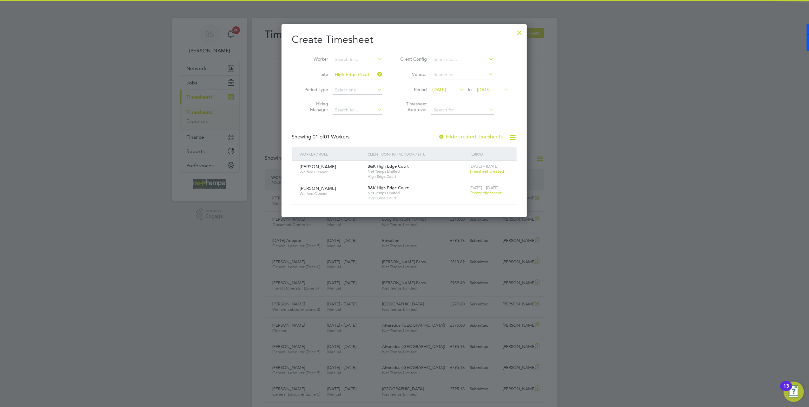
click at [459, 136] on label "Hide created timesheets" at bounding box center [470, 137] width 64 height 6
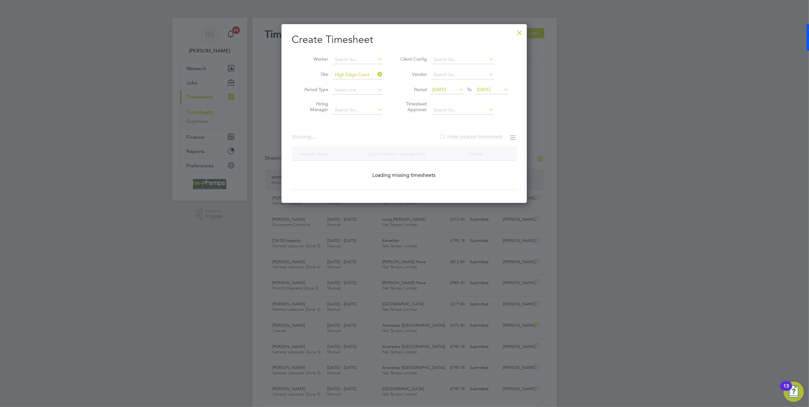
scroll to position [171, 246]
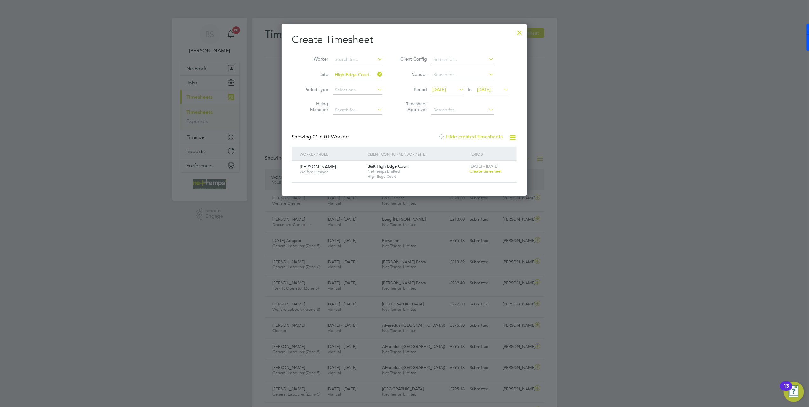
click at [459, 136] on label "Hide created timesheets" at bounding box center [470, 137] width 64 height 6
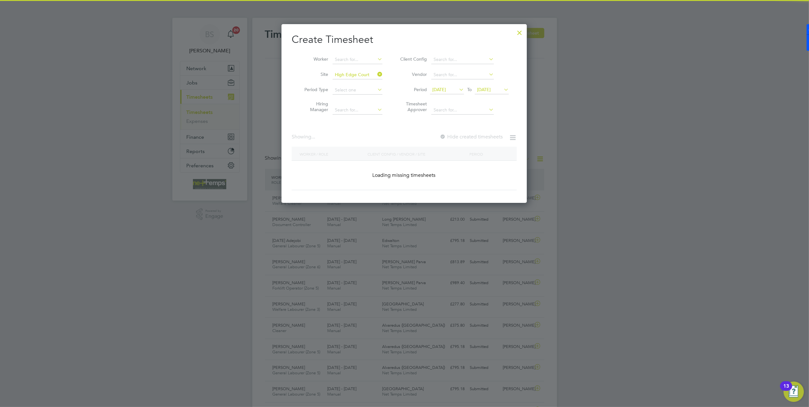
scroll to position [3, 3]
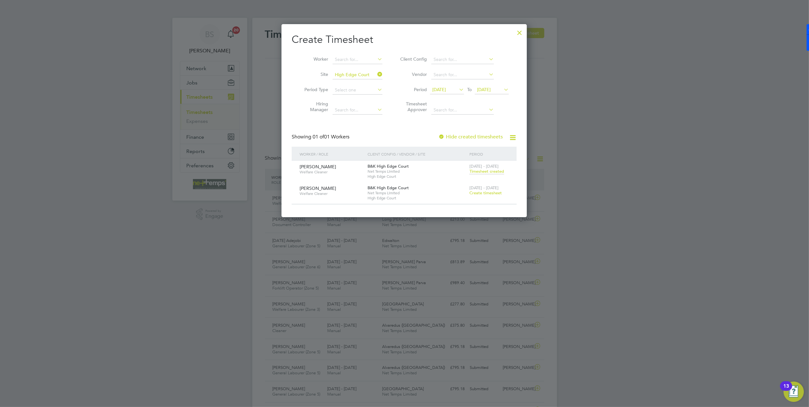
click at [488, 171] on span "Timesheet created" at bounding box center [486, 171] width 35 height 6
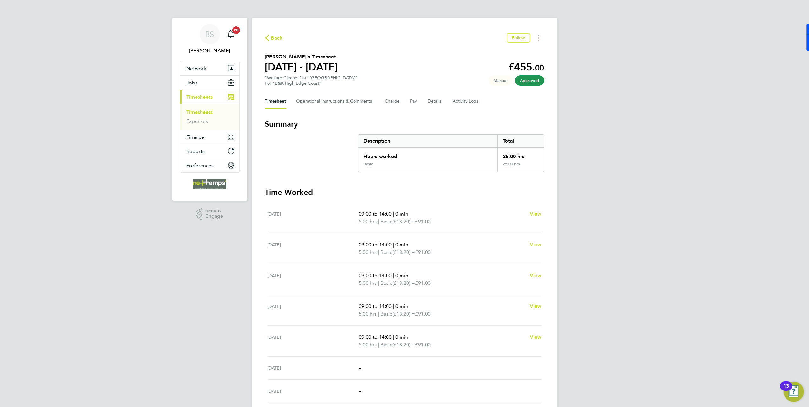
click at [275, 35] on span "Back" at bounding box center [277, 38] width 12 height 8
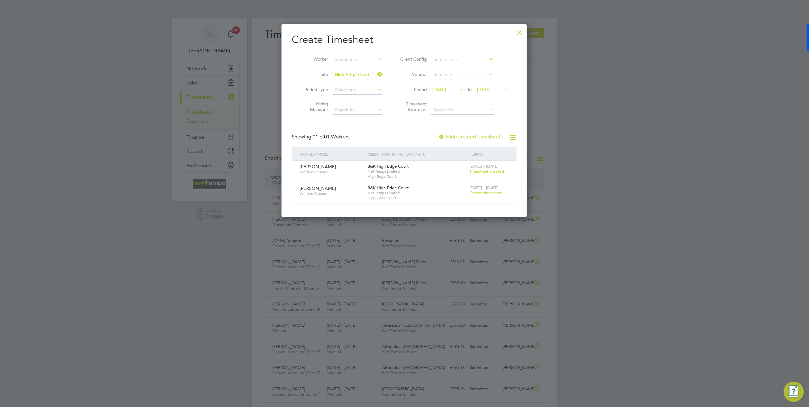
click at [473, 193] on span "Create timesheet" at bounding box center [485, 192] width 32 height 5
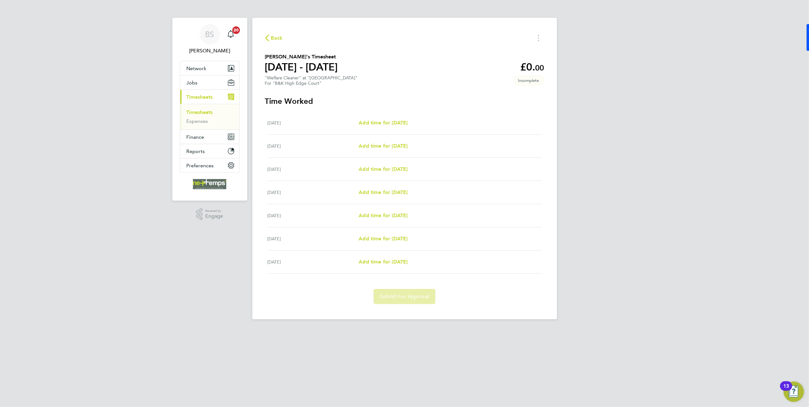
click at [275, 36] on span "Back" at bounding box center [277, 38] width 12 height 8
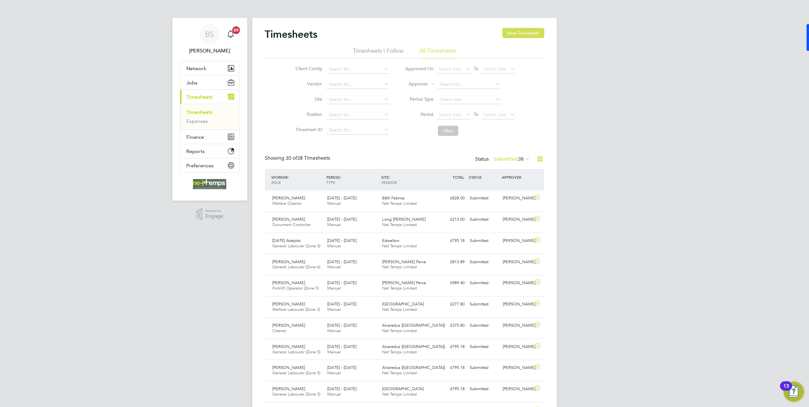
click at [523, 33] on button "New Timesheet" at bounding box center [523, 33] width 42 height 10
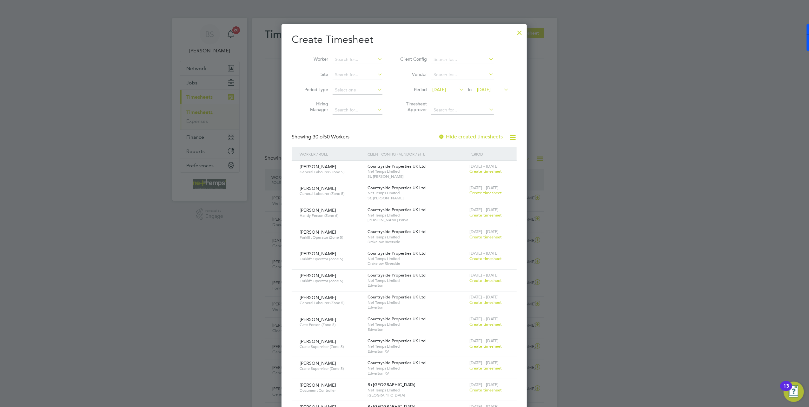
click at [502, 86] on icon at bounding box center [502, 89] width 0 height 9
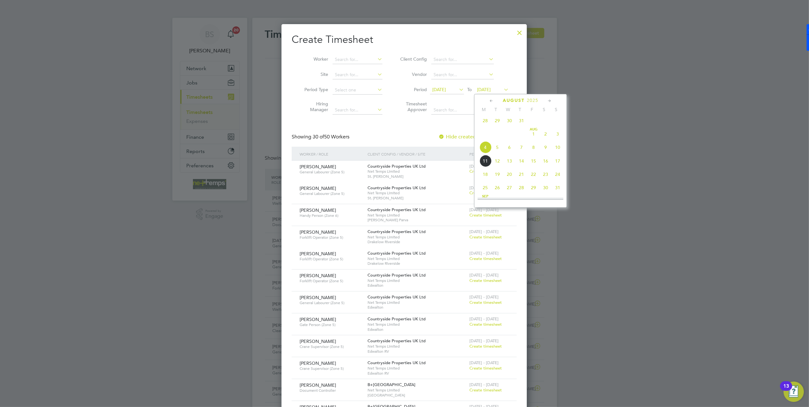
click at [556, 145] on span "10" at bounding box center [557, 147] width 12 height 12
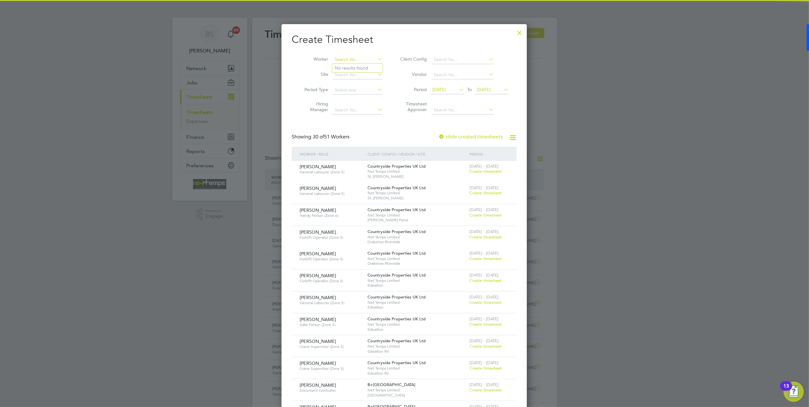
click at [354, 59] on input at bounding box center [357, 59] width 50 height 9
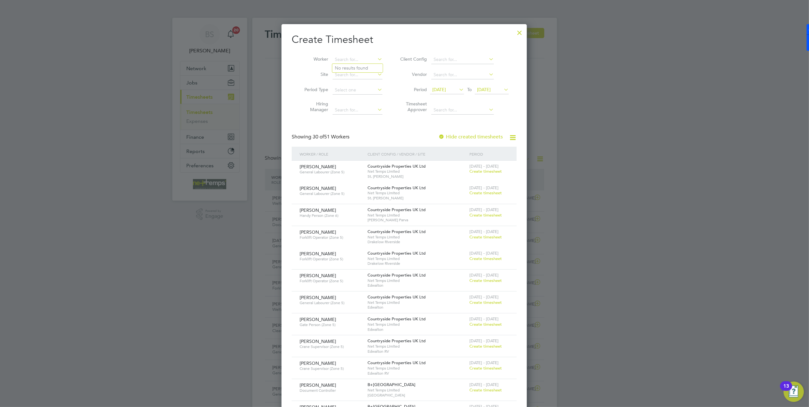
click at [297, 85] on li "Period Type" at bounding box center [341, 89] width 99 height 15
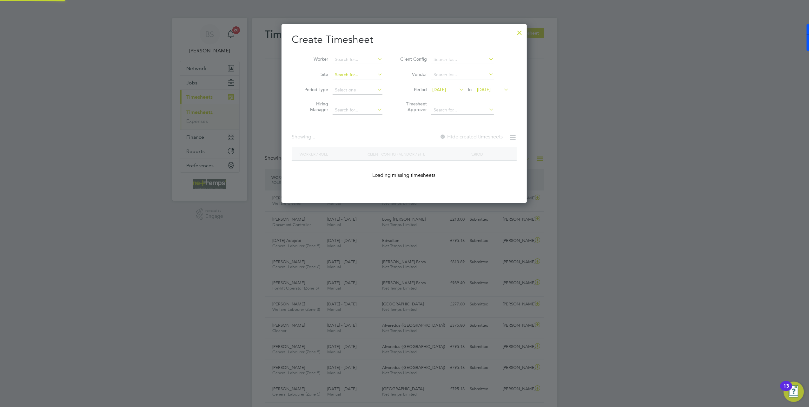
click at [338, 74] on input at bounding box center [357, 74] width 50 height 9
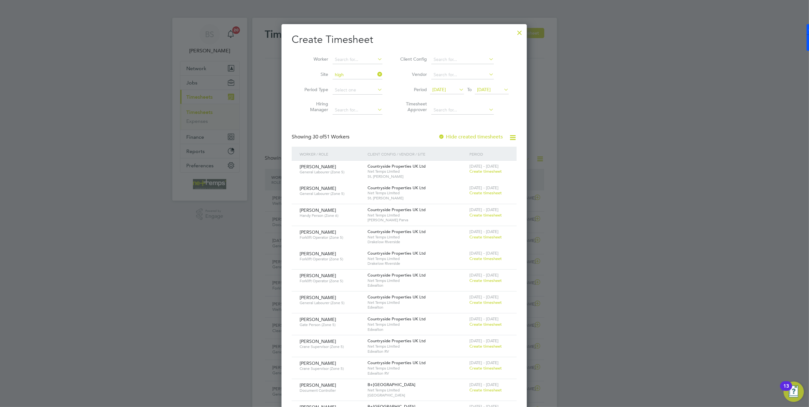
click at [378, 105] on li "High Edge Court" at bounding box center [405, 109] width 146 height 9
type input "High Edge Court"
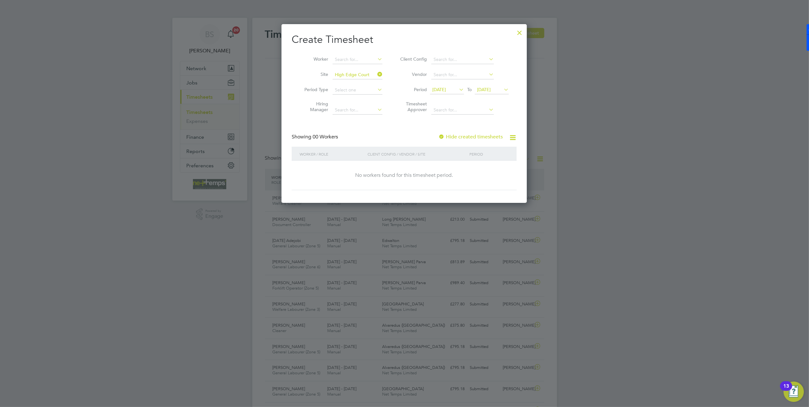
drag, startPoint x: 469, startPoint y: 138, endPoint x: 403, endPoint y: 105, distance: 74.1
click at [469, 138] on label "Hide created timesheets" at bounding box center [470, 137] width 64 height 6
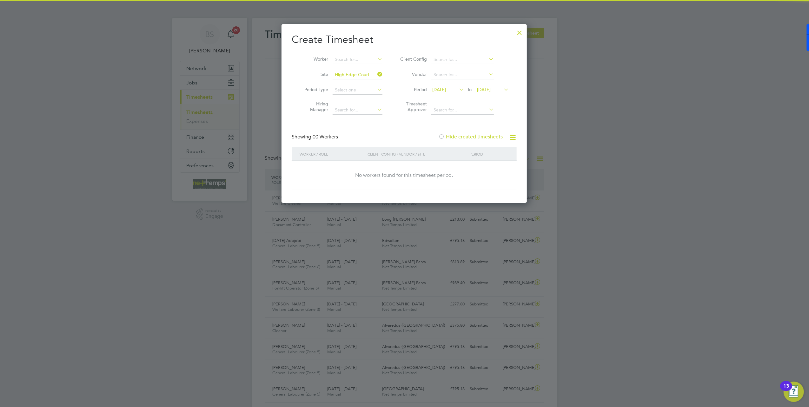
click at [376, 74] on icon at bounding box center [376, 74] width 0 height 9
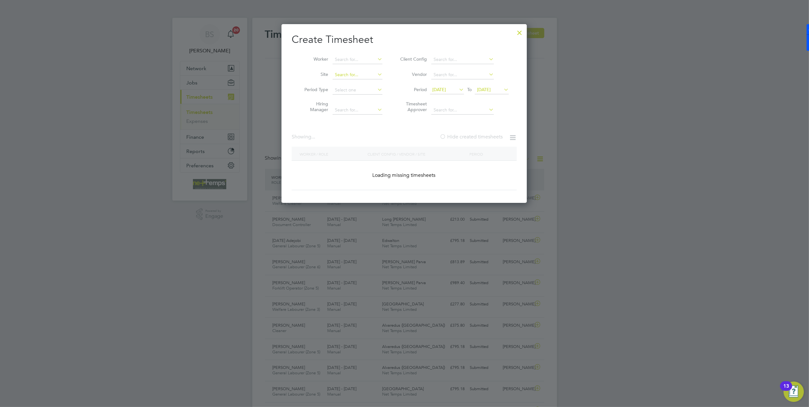
click at [366, 73] on input at bounding box center [357, 74] width 50 height 9
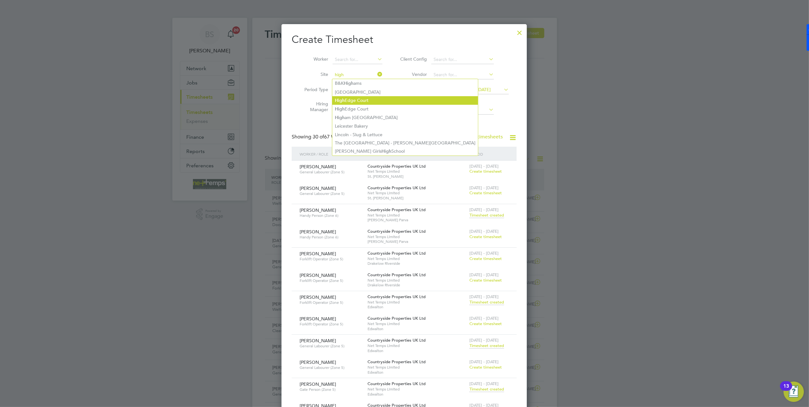
click at [361, 101] on li "High Edge Court" at bounding box center [405, 100] width 146 height 9
type input "High Edge Court"
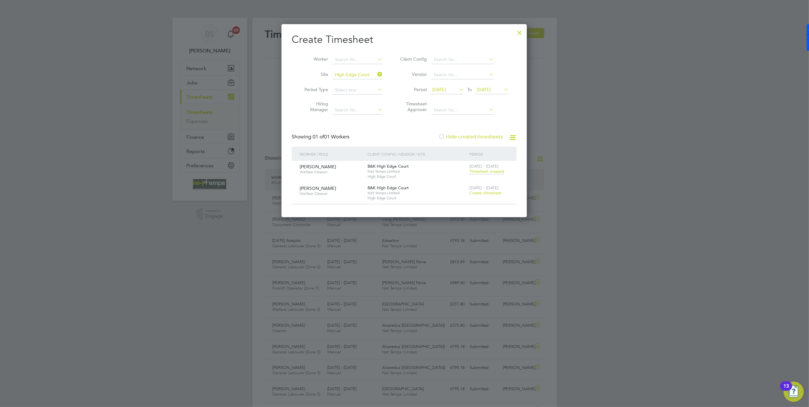
click at [488, 172] on span "Timesheet created" at bounding box center [486, 171] width 35 height 6
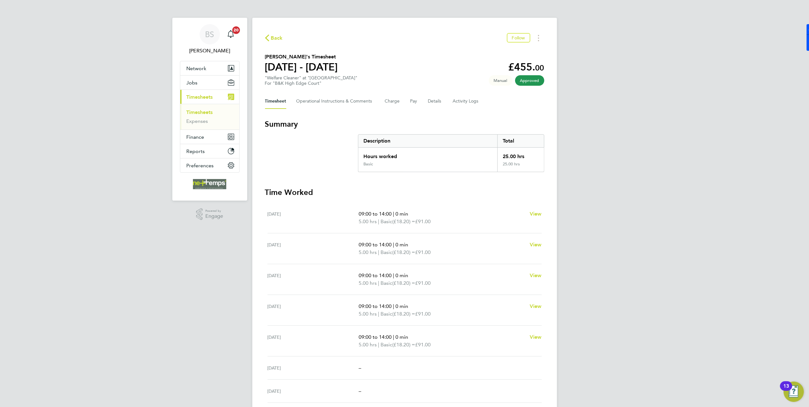
click at [274, 34] on span "Back" at bounding box center [277, 38] width 12 height 8
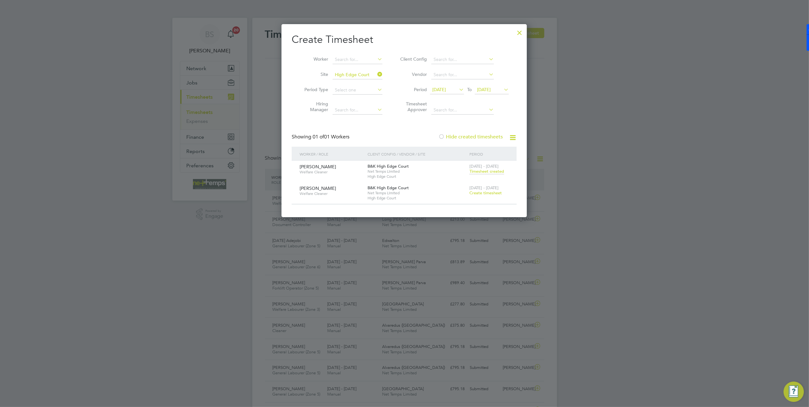
click at [496, 192] on span "Create timesheet" at bounding box center [485, 192] width 32 height 5
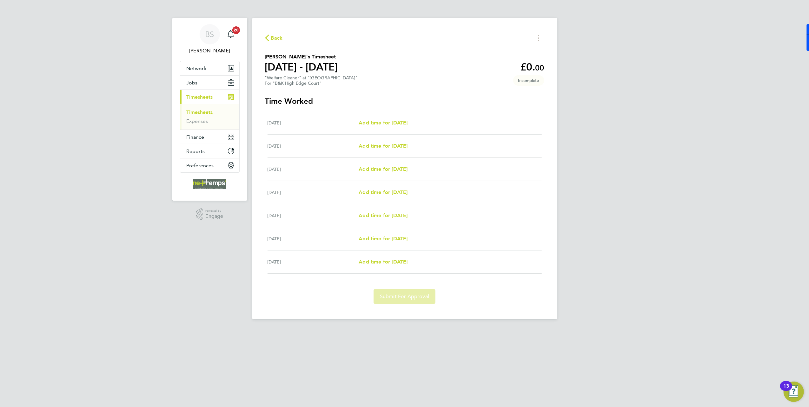
click at [377, 118] on div "Mon 04 Aug Add time for Mon 04 Aug Add time for Mon 04 Aug" at bounding box center [404, 122] width 274 height 23
click at [377, 122] on span "Add time for [DATE]" at bounding box center [382, 123] width 49 height 6
select select "30"
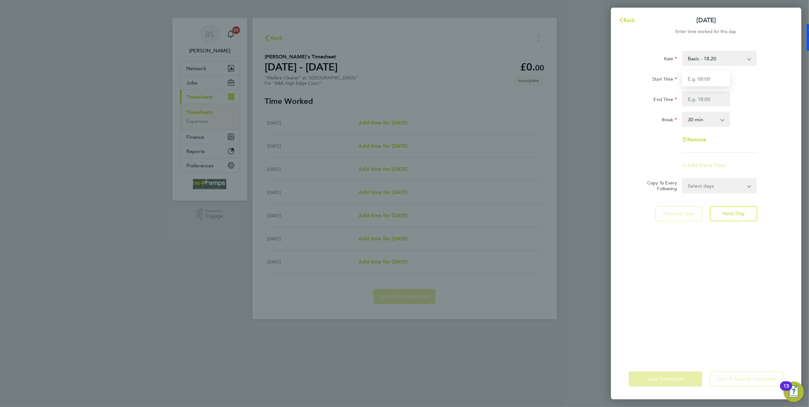
click at [692, 79] on input "Start Time" at bounding box center [706, 78] width 48 height 15
type input "09:00"
type input "14:00"
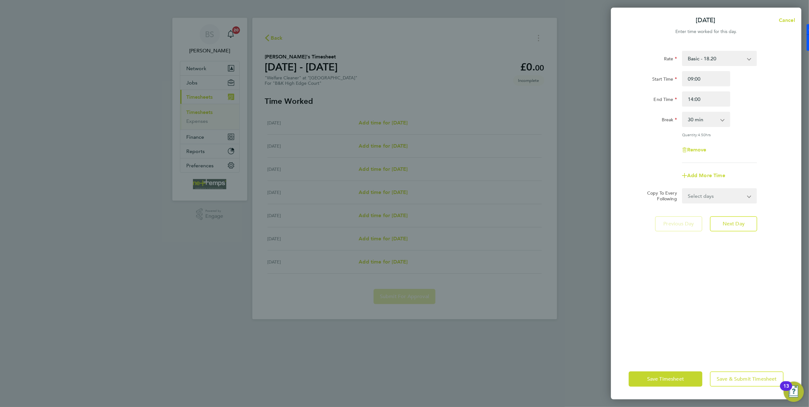
click at [749, 106] on div "End Time 14:00" at bounding box center [706, 98] width 160 height 15
click at [710, 117] on select "0 min 15 min 30 min 45 min 60 min 75 min 90 min" at bounding box center [701, 119] width 39 height 14
select select "0"
click at [682, 112] on select "0 min 15 min 30 min 45 min 60 min 75 min 90 min" at bounding box center [701, 119] width 39 height 14
drag, startPoint x: 723, startPoint y: 197, endPoint x: 723, endPoint y: 204, distance: 6.7
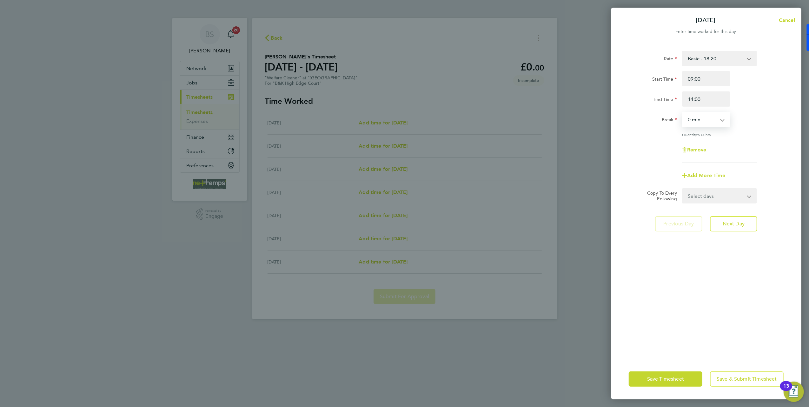
click at [723, 197] on select "Select days Day Weekday (Mon-Fri) Weekend (Sat-Sun) [DATE] [DATE] [DATE] [DATE]…" at bounding box center [715, 196] width 67 height 14
select select "WEEKDAY"
click at [682, 189] on select "Select days Day Weekday (Mon-Fri) Weekend (Sat-Sun) [DATE] [DATE] [DATE] [DATE]…" at bounding box center [715, 196] width 67 height 14
select select "[DATE]"
click at [679, 369] on div "Save Timesheet Save & Submit Timesheet" at bounding box center [706, 378] width 190 height 41
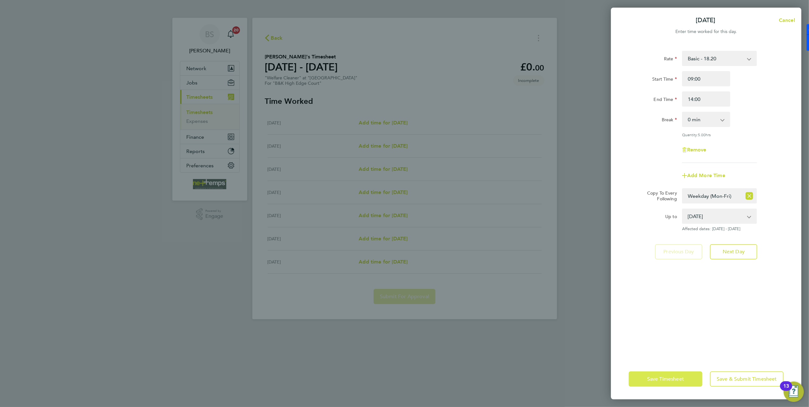
click at [678, 377] on span "Save Timesheet" at bounding box center [665, 379] width 37 height 6
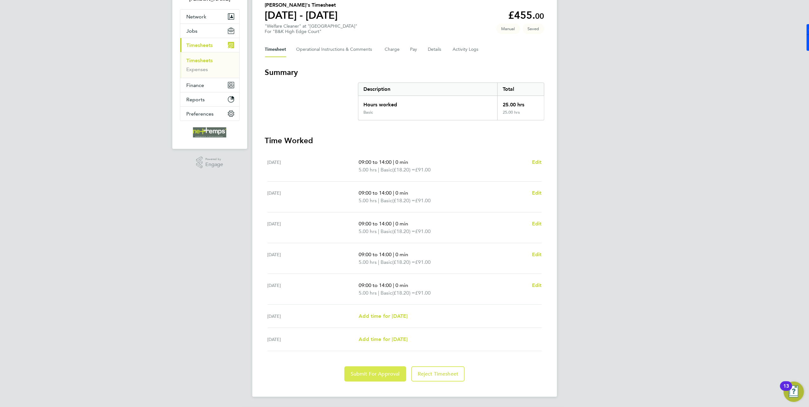
click at [372, 372] on span "Submit For Approval" at bounding box center [375, 373] width 49 height 6
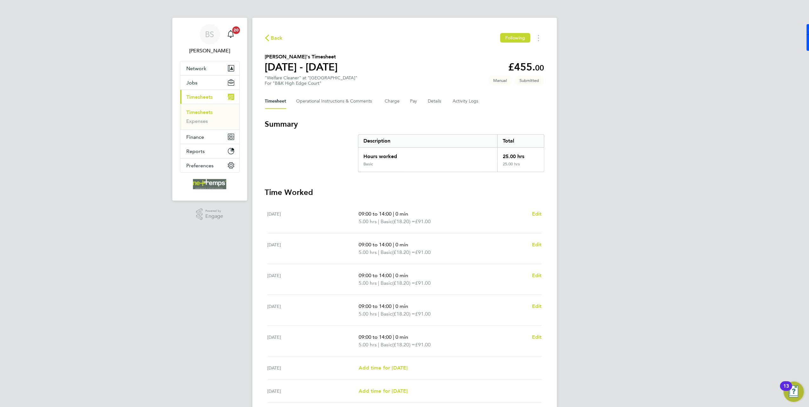
click at [276, 36] on span "Back" at bounding box center [277, 38] width 12 height 8
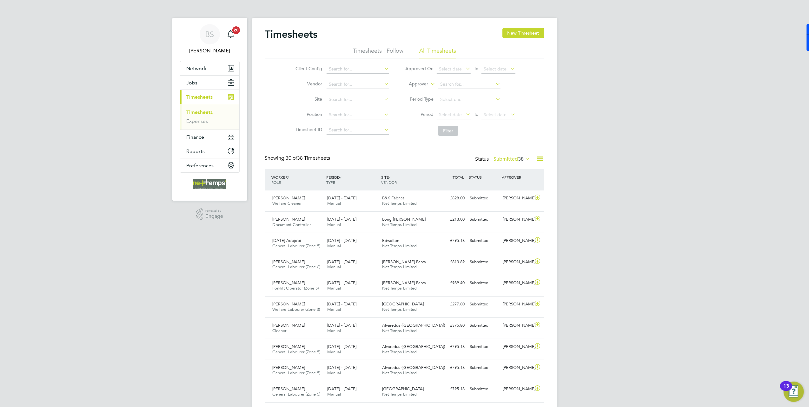
scroll to position [16, 55]
click at [519, 32] on button "New Timesheet" at bounding box center [523, 33] width 42 height 10
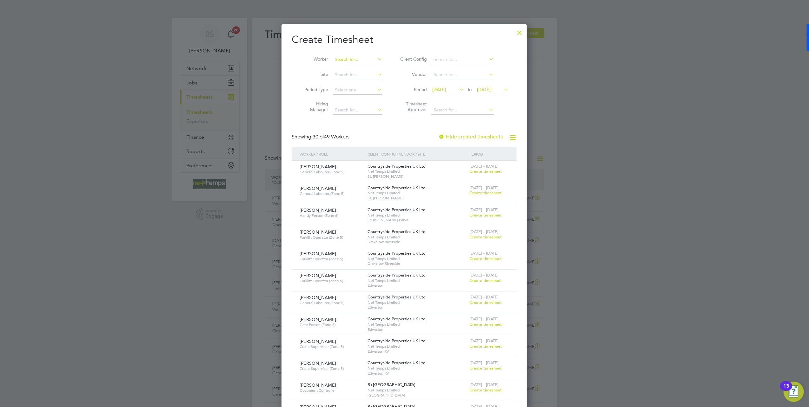
click at [350, 59] on input at bounding box center [357, 59] width 50 height 9
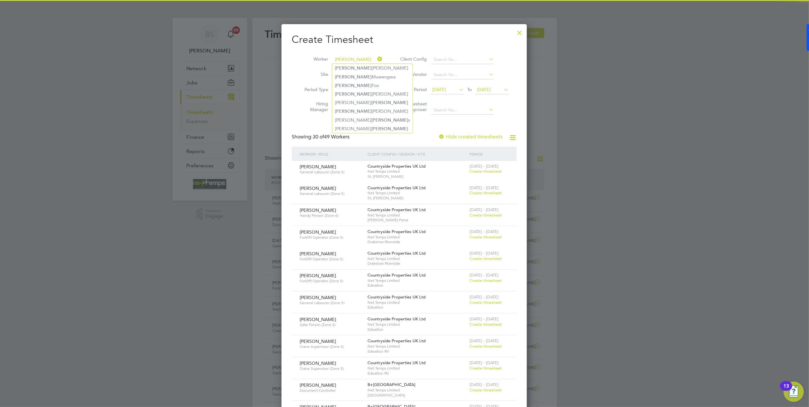
click at [352, 58] on input "owen" at bounding box center [357, 59] width 50 height 9
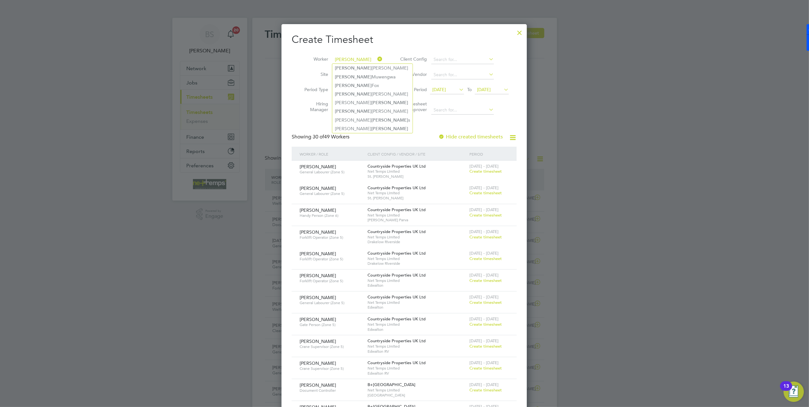
type input "owen"
click at [446, 92] on span "[DATE]" at bounding box center [439, 90] width 14 height 6
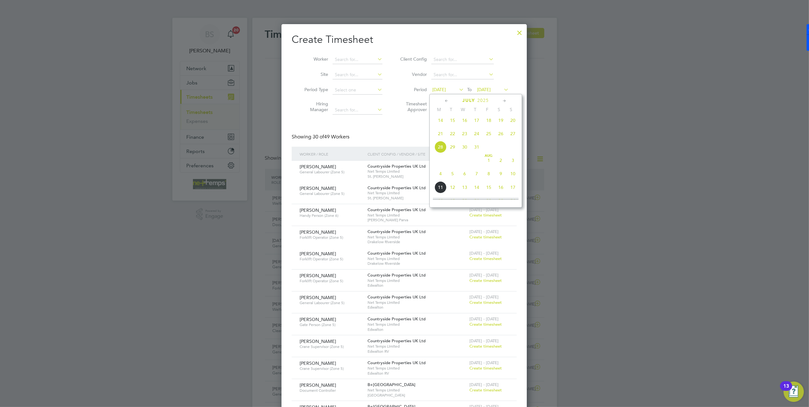
click at [438, 177] on span "4" at bounding box center [440, 173] width 12 height 12
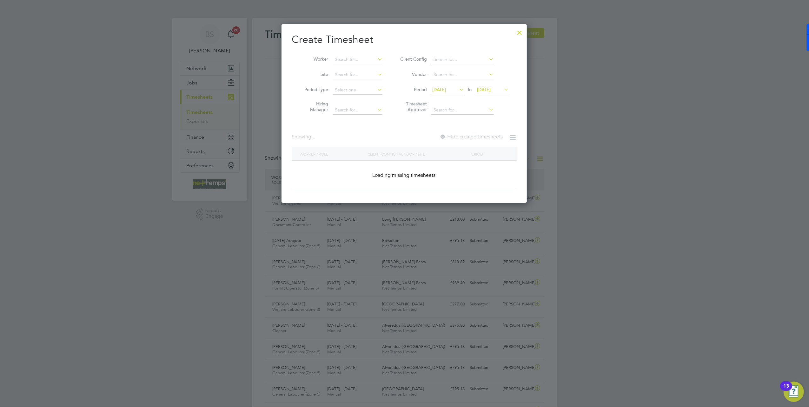
click at [490, 88] on span "[DATE]" at bounding box center [484, 90] width 14 height 6
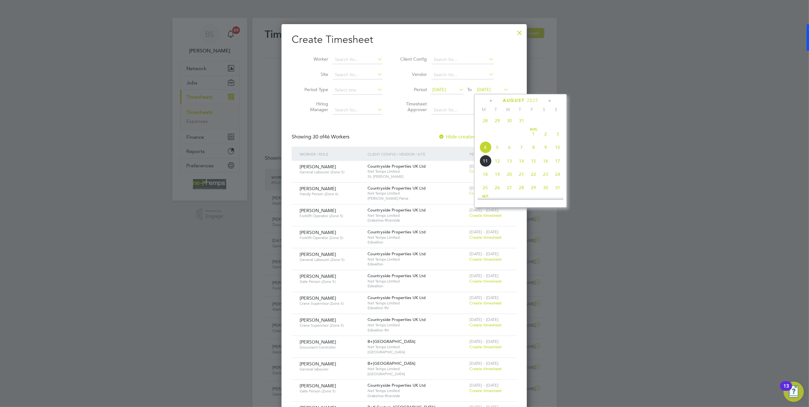
click at [490, 87] on span "[DATE]" at bounding box center [484, 90] width 14 height 6
click at [561, 151] on span "10" at bounding box center [557, 147] width 12 height 12
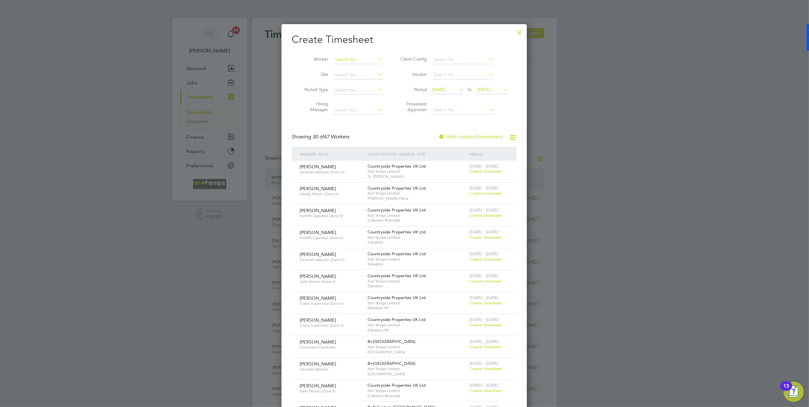
click at [343, 61] on input at bounding box center [357, 59] width 50 height 9
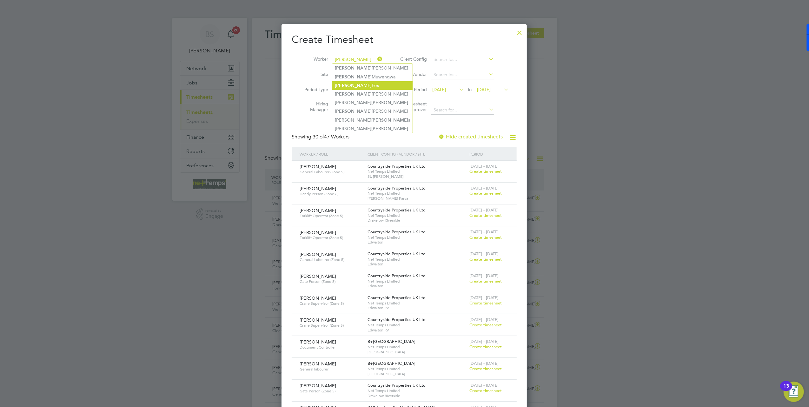
click at [351, 85] on li "Owen Fox" at bounding box center [372, 85] width 80 height 9
type input "Owen Fox"
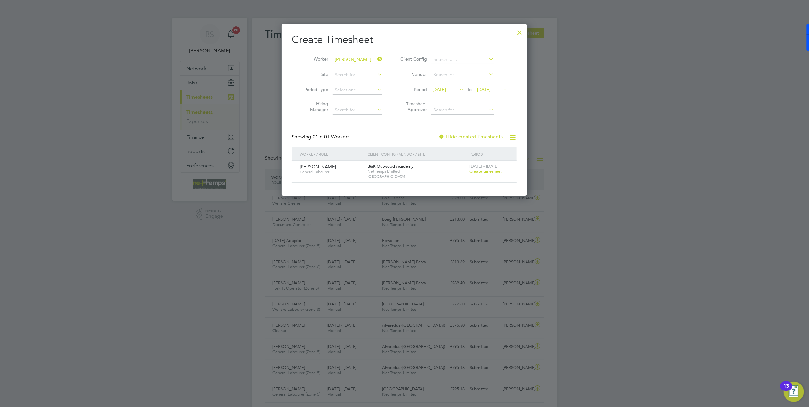
click at [485, 168] on div "4 - 10 Aug 2025 Create timesheet" at bounding box center [489, 169] width 43 height 17
click at [494, 173] on span "Create timesheet" at bounding box center [485, 170] width 32 height 5
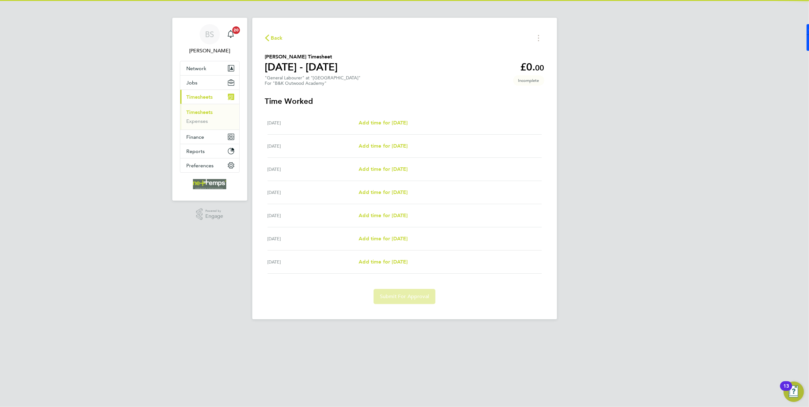
click at [397, 118] on div "Mon 04 Aug Add time for Mon 04 Aug Add time for Mon 04 Aug" at bounding box center [404, 122] width 274 height 23
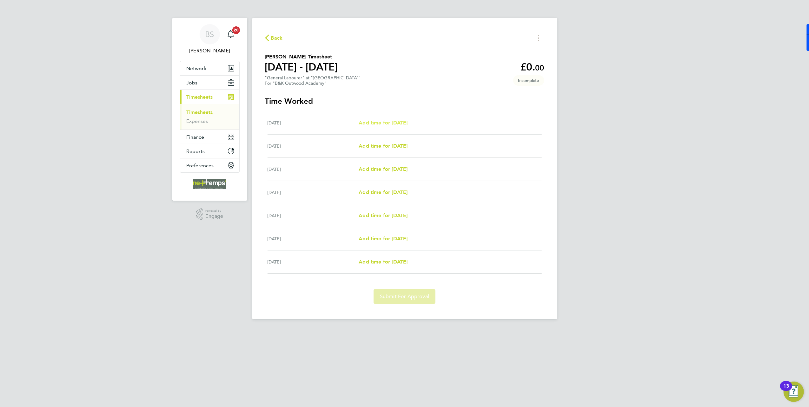
click at [400, 121] on span "Add time for [DATE]" at bounding box center [382, 123] width 49 height 6
select select "30"
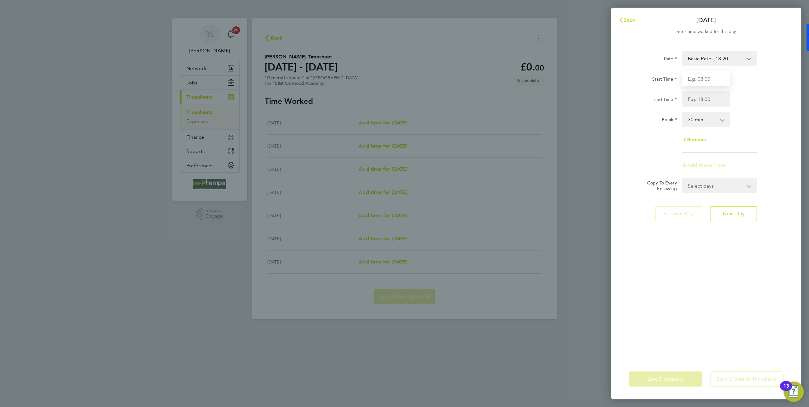
click at [706, 72] on input "Start Time" at bounding box center [706, 78] width 48 height 15
type input "07:00"
type input "17:00"
click at [754, 99] on div "End Time 17:00" at bounding box center [706, 98] width 160 height 15
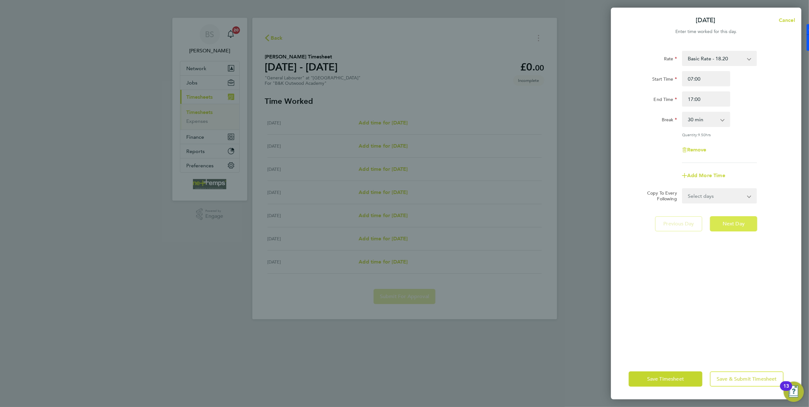
click at [733, 216] on button "Next Day" at bounding box center [733, 223] width 47 height 15
select select "30"
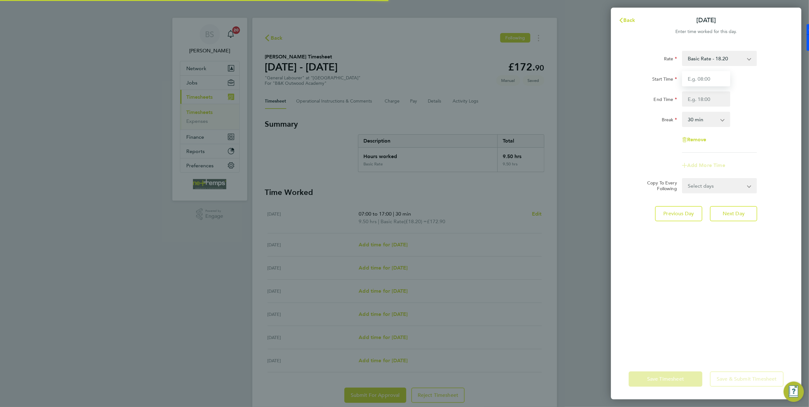
click at [707, 81] on input "Start Time" at bounding box center [706, 78] width 48 height 15
type input "08:00"
type input "17:00"
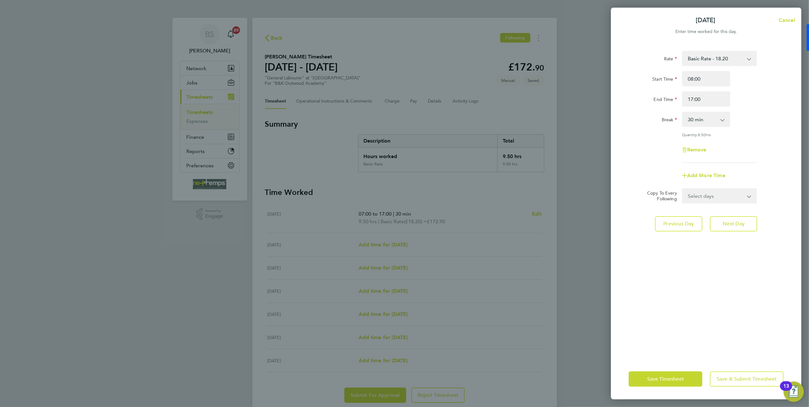
click at [744, 100] on div "End Time 17:00" at bounding box center [706, 98] width 160 height 15
click at [737, 222] on span "Next Day" at bounding box center [733, 223] width 22 height 6
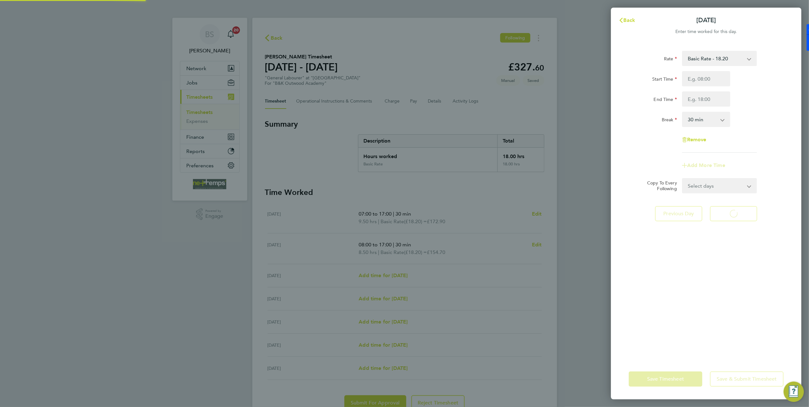
select select "30"
click at [714, 75] on input "Start Time" at bounding box center [706, 78] width 48 height 15
type input "08:00"
type input "17:15"
click at [762, 129] on div "Rate Basic Rate - 18.20 Start Time 08:00 End Time 17:15 Break 0 min 15 min 30 m…" at bounding box center [705, 102] width 155 height 102
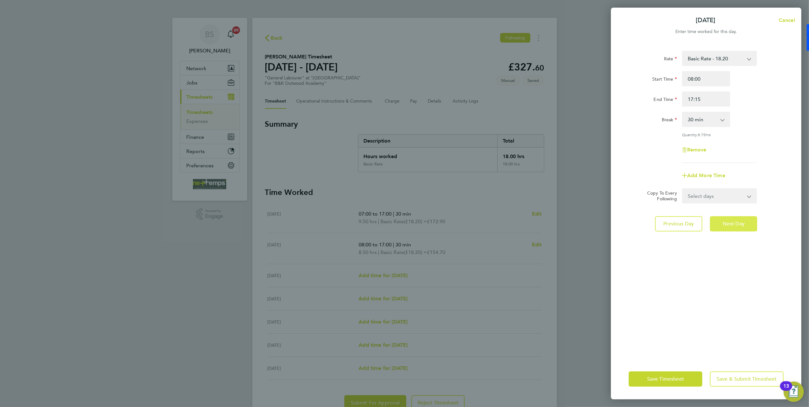
click at [721, 225] on button "Next Day" at bounding box center [733, 223] width 47 height 15
select select "30"
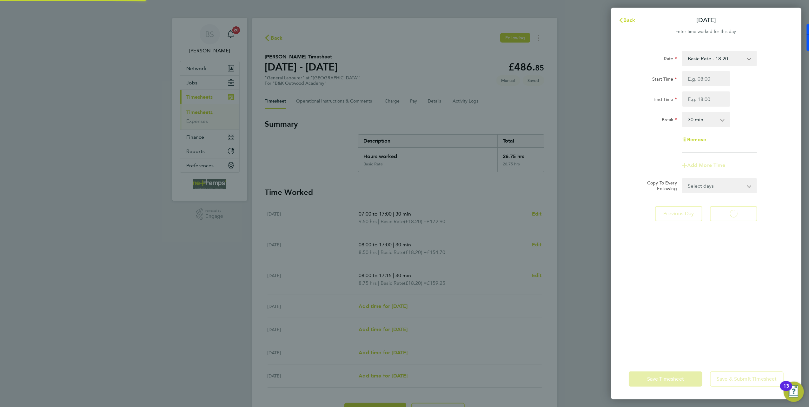
select select "30"
click at [698, 82] on input "Start Time" at bounding box center [706, 78] width 48 height 15
type input "07:30"
type input "18:00"
click at [751, 102] on div "End Time 18:00" at bounding box center [706, 98] width 160 height 15
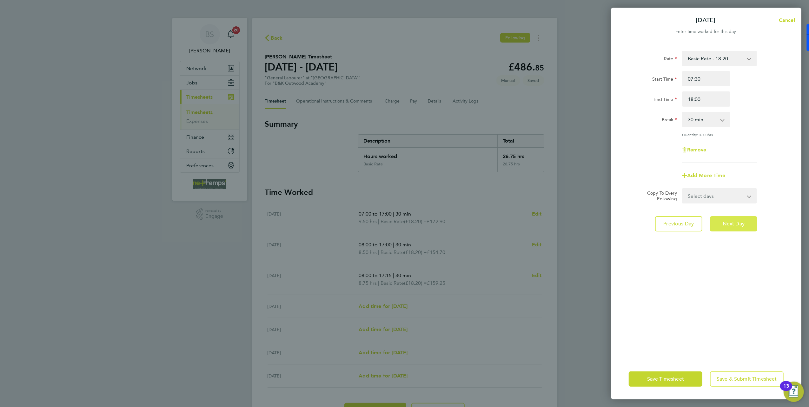
click at [737, 224] on span "Next Day" at bounding box center [733, 223] width 22 height 6
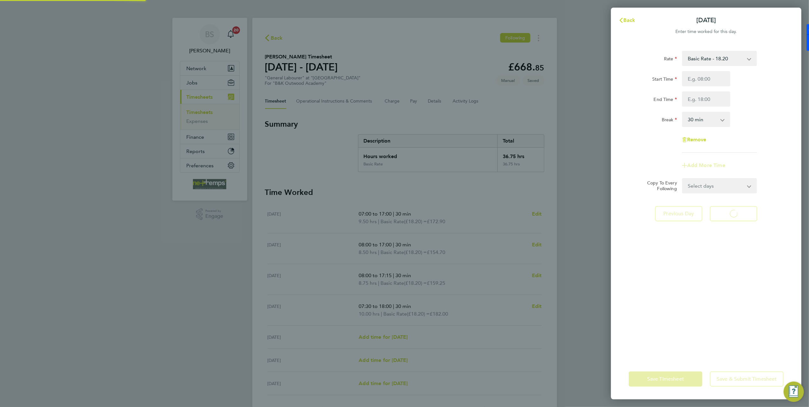
select select "30"
drag, startPoint x: 698, startPoint y: 93, endPoint x: 701, endPoint y: 78, distance: 15.6
click at [701, 78] on input "Start Time" at bounding box center [706, 78] width 48 height 15
type input "07.320"
type input "13:00"
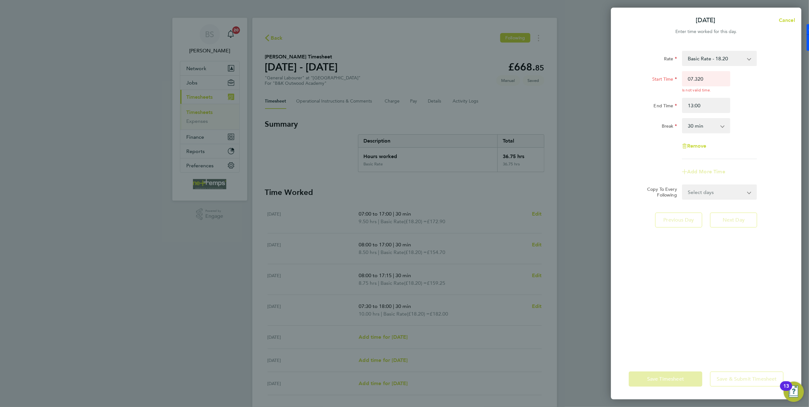
click at [758, 111] on div "End Time 13:00" at bounding box center [706, 105] width 160 height 15
click at [707, 79] on input "07.320" at bounding box center [706, 78] width 48 height 15
type input "07:30"
click at [792, 100] on div "Rate Basic Rate - 18.20 Start Time 07:30 Is not valid time. End Time 13:00 Brea…" at bounding box center [706, 200] width 190 height 315
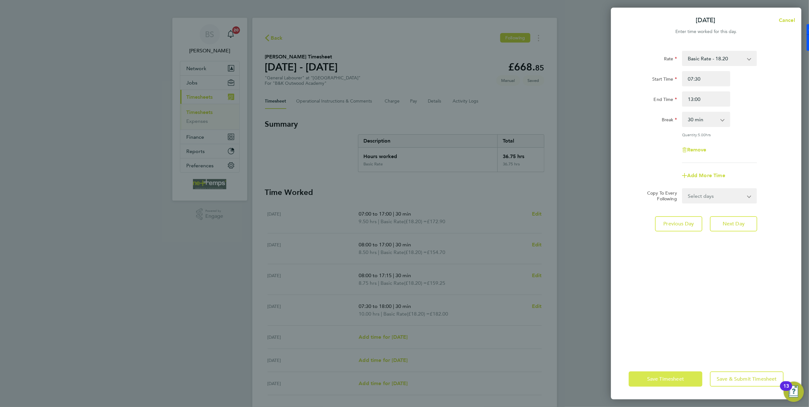
click at [670, 381] on span "Save Timesheet" at bounding box center [665, 379] width 37 height 6
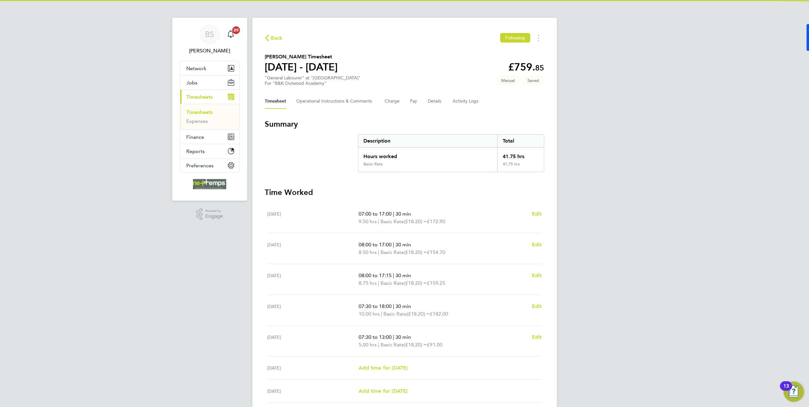
scroll to position [52, 0]
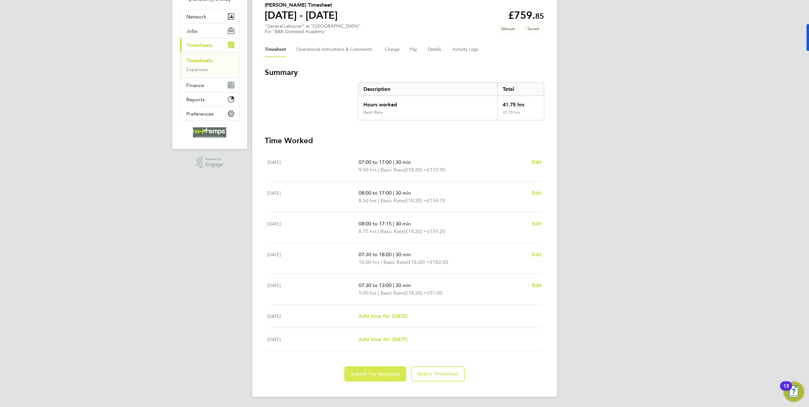
click at [381, 372] on span "Submit For Approval" at bounding box center [375, 373] width 49 height 6
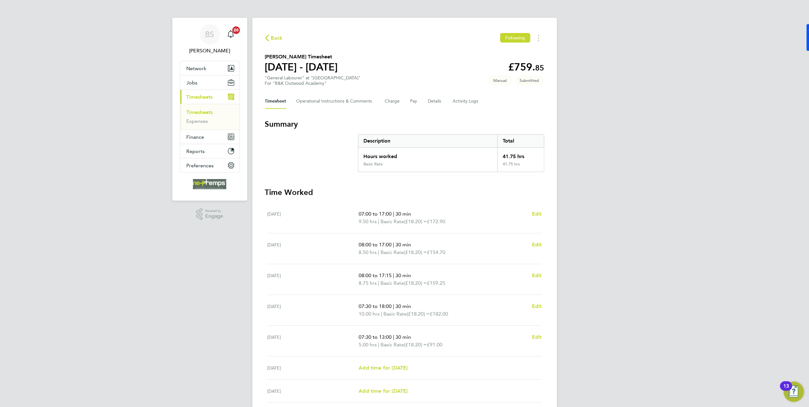
click at [275, 41] on span "Back" at bounding box center [277, 38] width 12 height 8
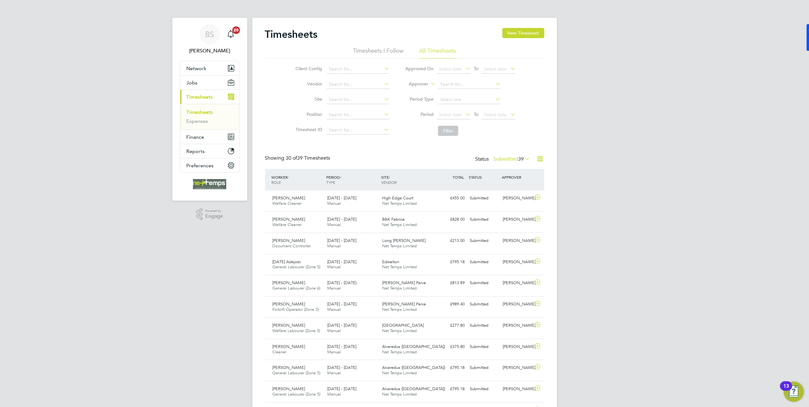
scroll to position [16, 55]
